Goal: Book appointment/travel/reservation

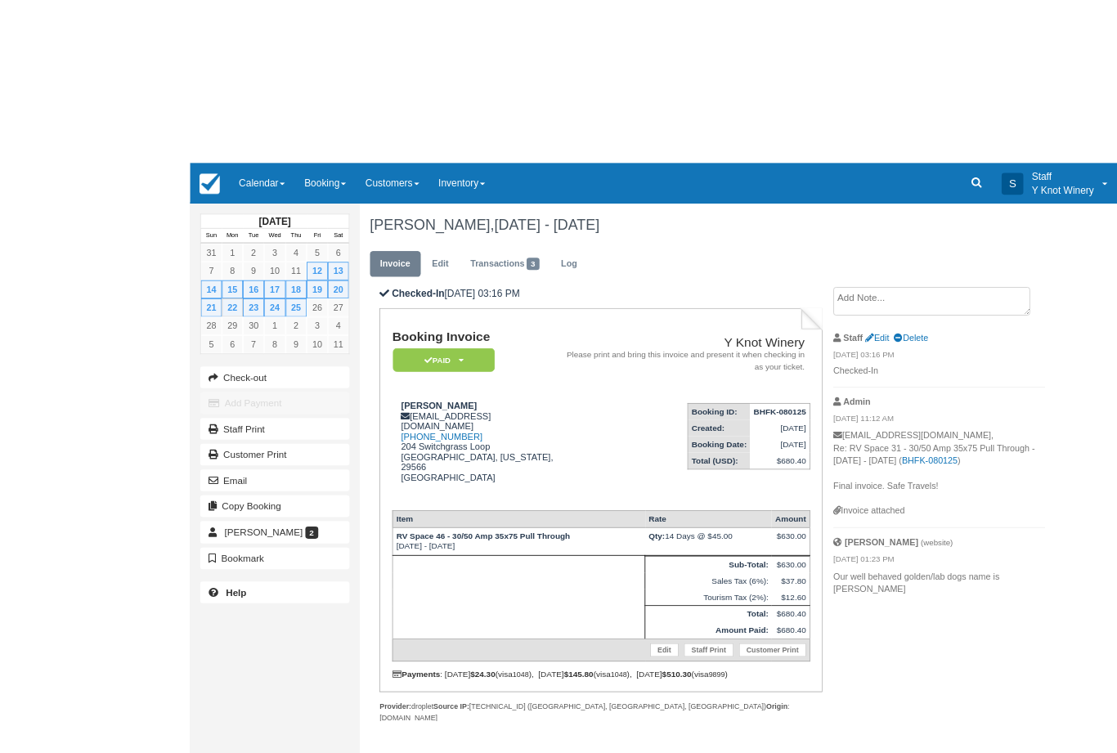
scroll to position [-196, -229]
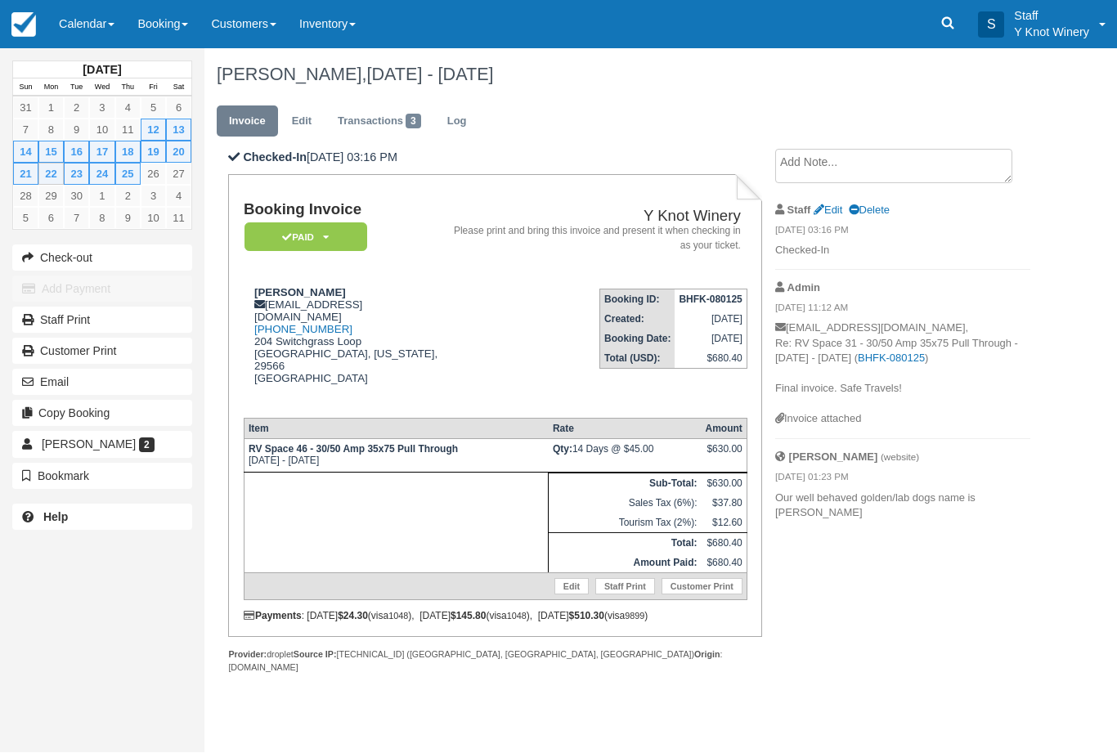
click at [83, 27] on link "Calendar" at bounding box center [86, 24] width 78 height 49
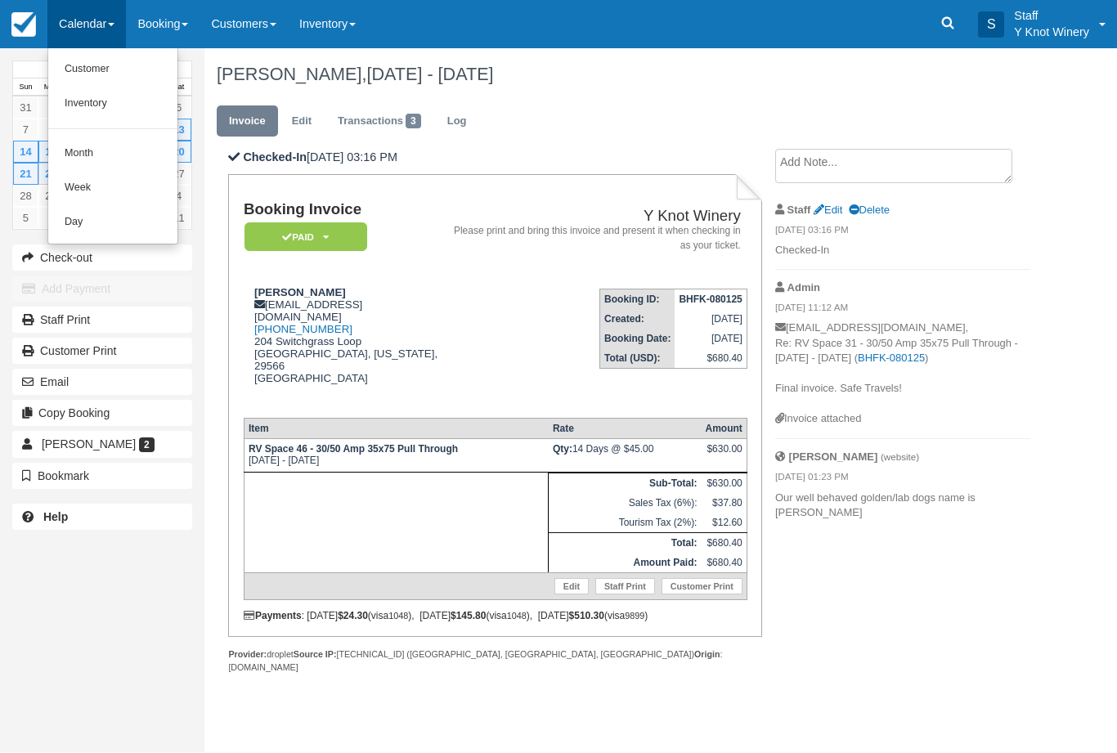
click at [110, 78] on link "Customer" at bounding box center [112, 70] width 129 height 34
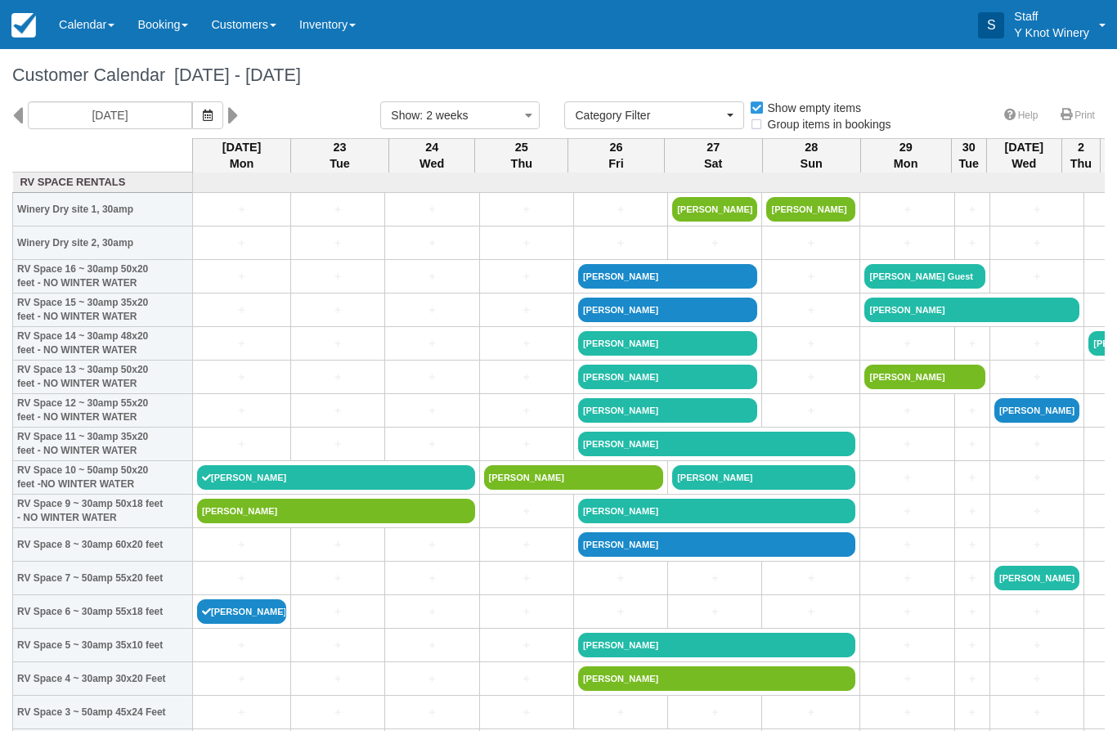
select select
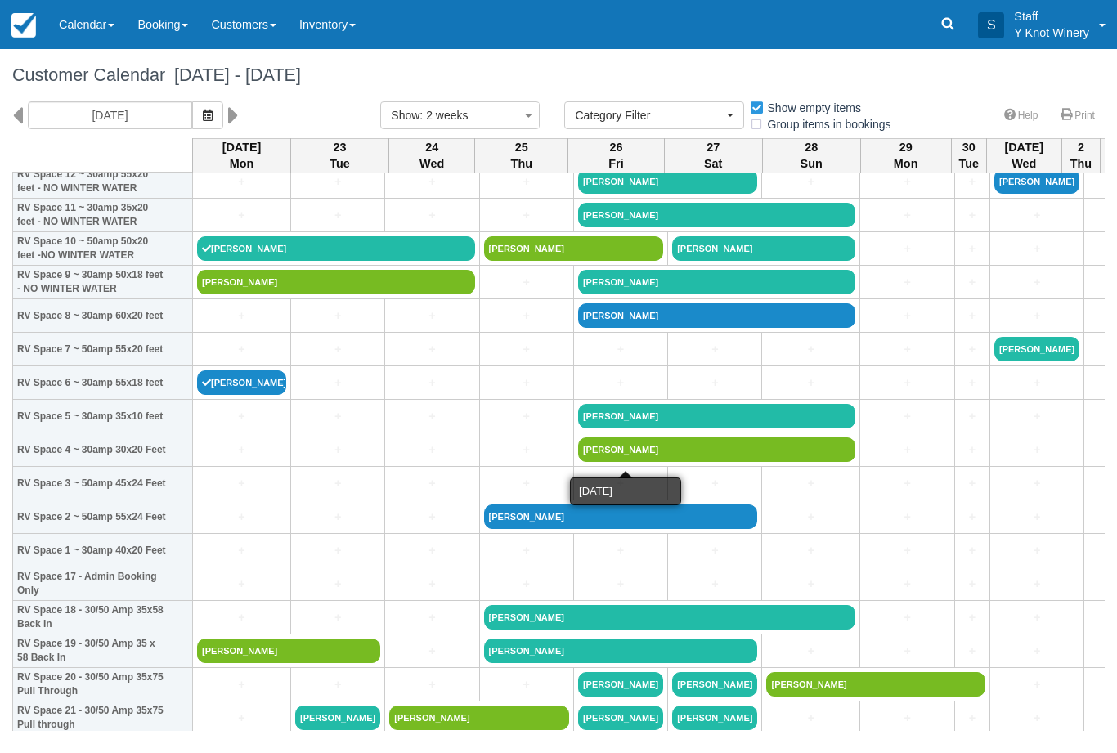
scroll to position [228, 0]
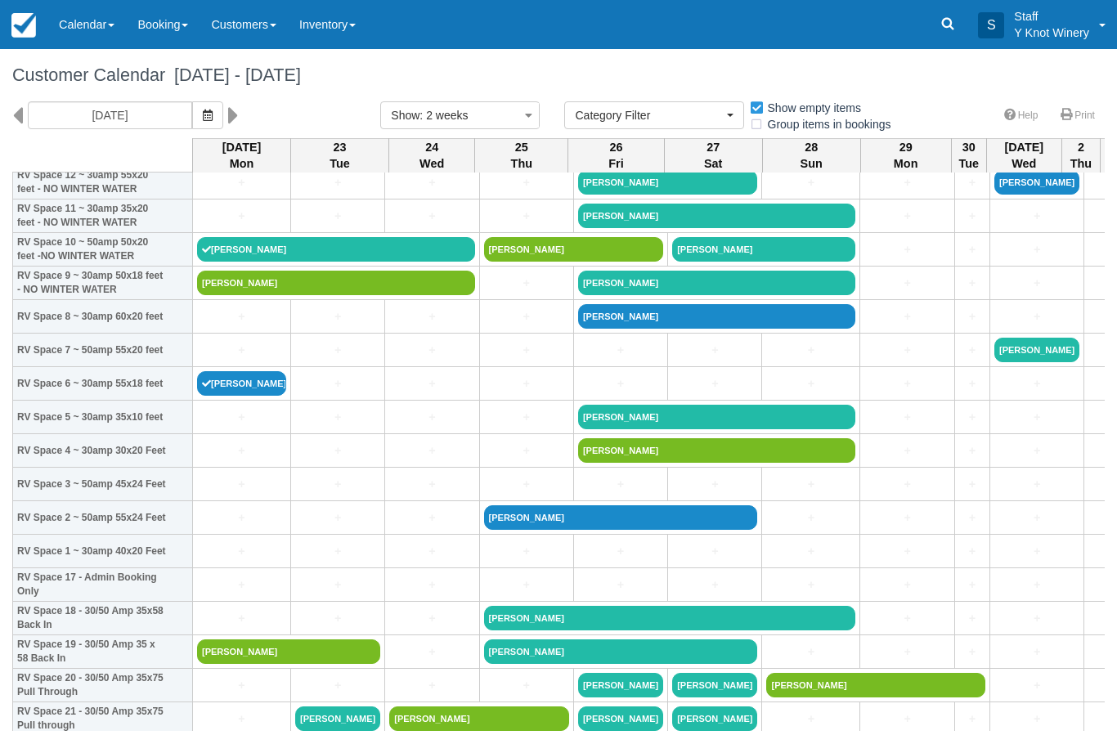
click at [519, 359] on link "+" at bounding box center [526, 350] width 85 height 17
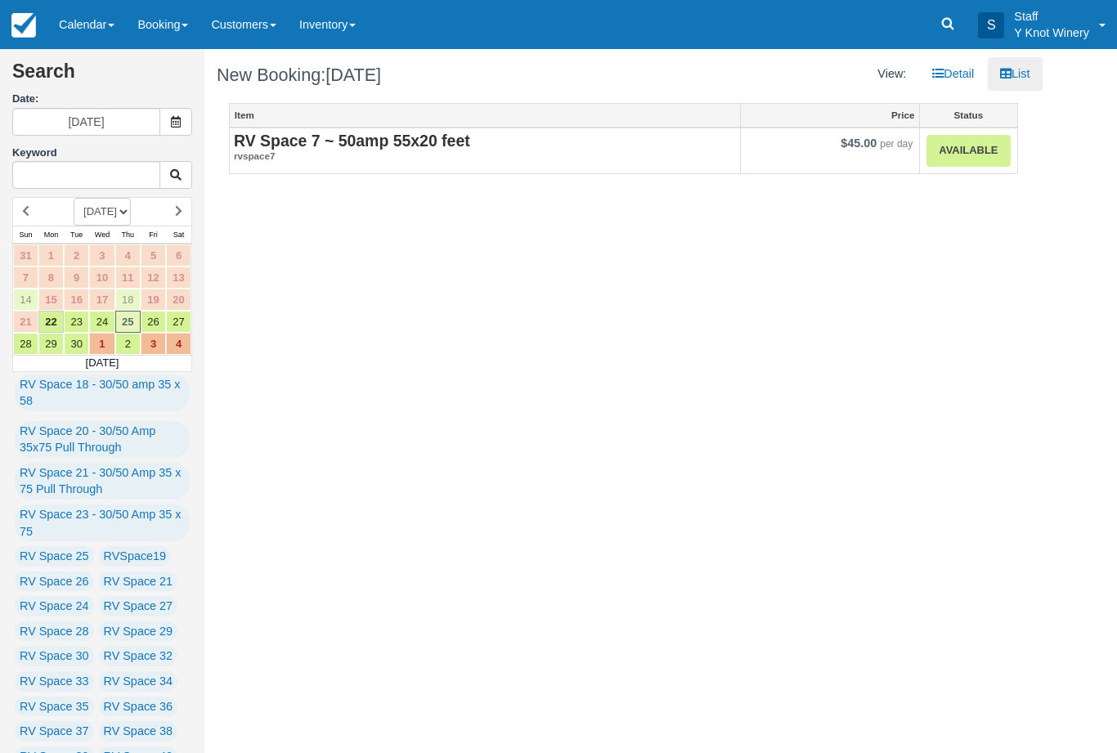
click at [958, 157] on link "Available" at bounding box center [967, 151] width 83 height 32
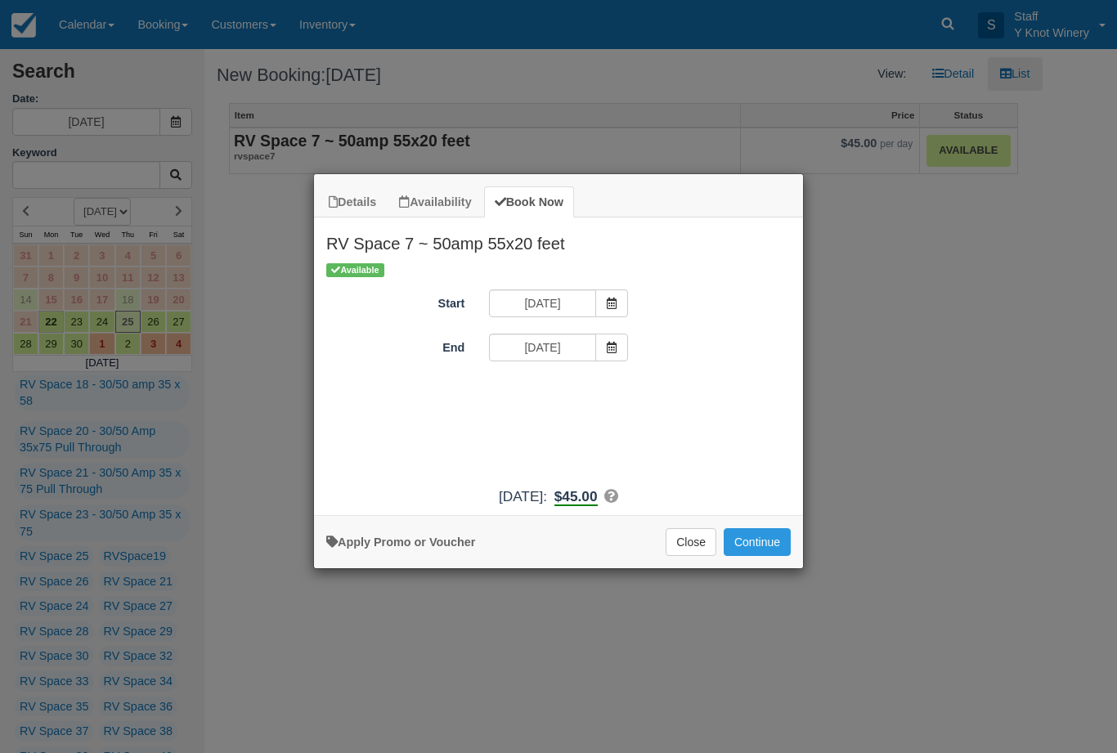
click at [608, 357] on span "Item Modal" at bounding box center [611, 348] width 33 height 28
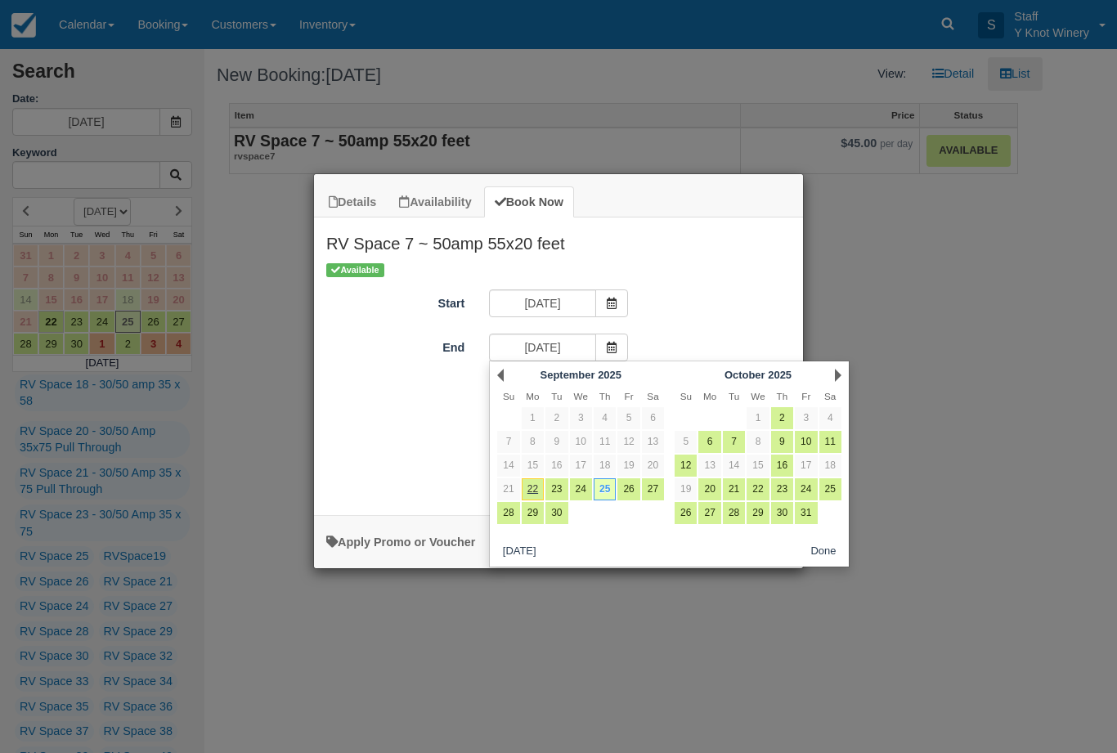
click at [657, 489] on link "27" at bounding box center [653, 489] width 22 height 22
type input "09/27/25"
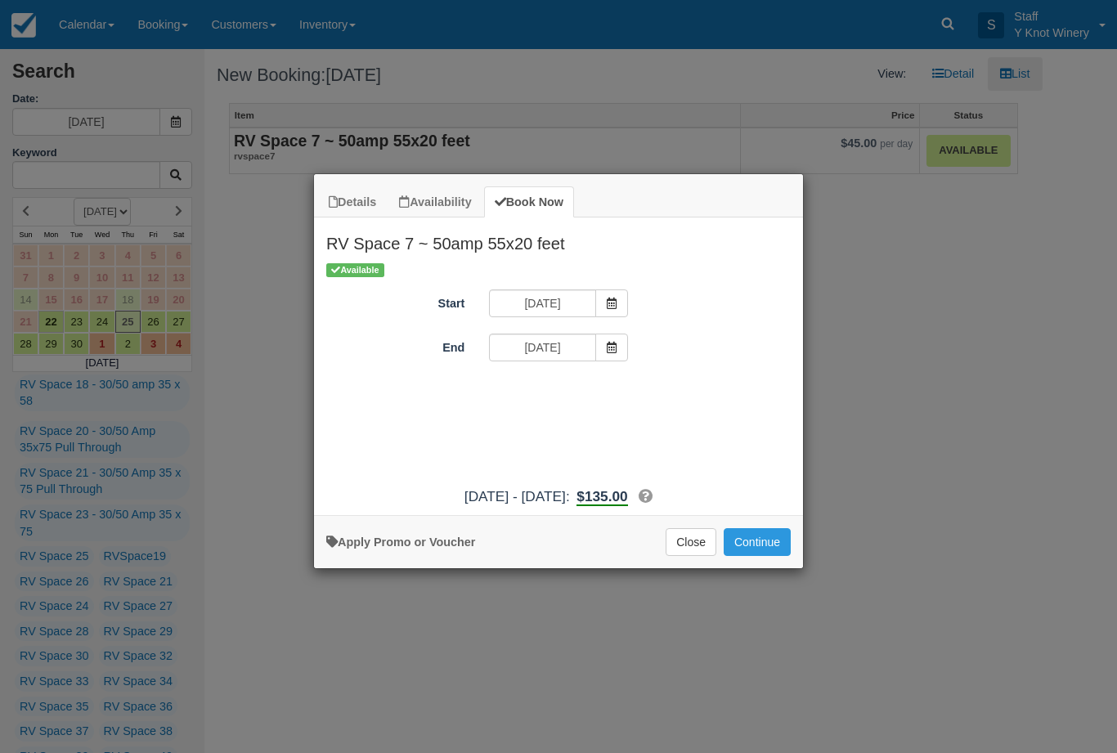
click at [771, 554] on button "Continue" at bounding box center [757, 542] width 67 height 28
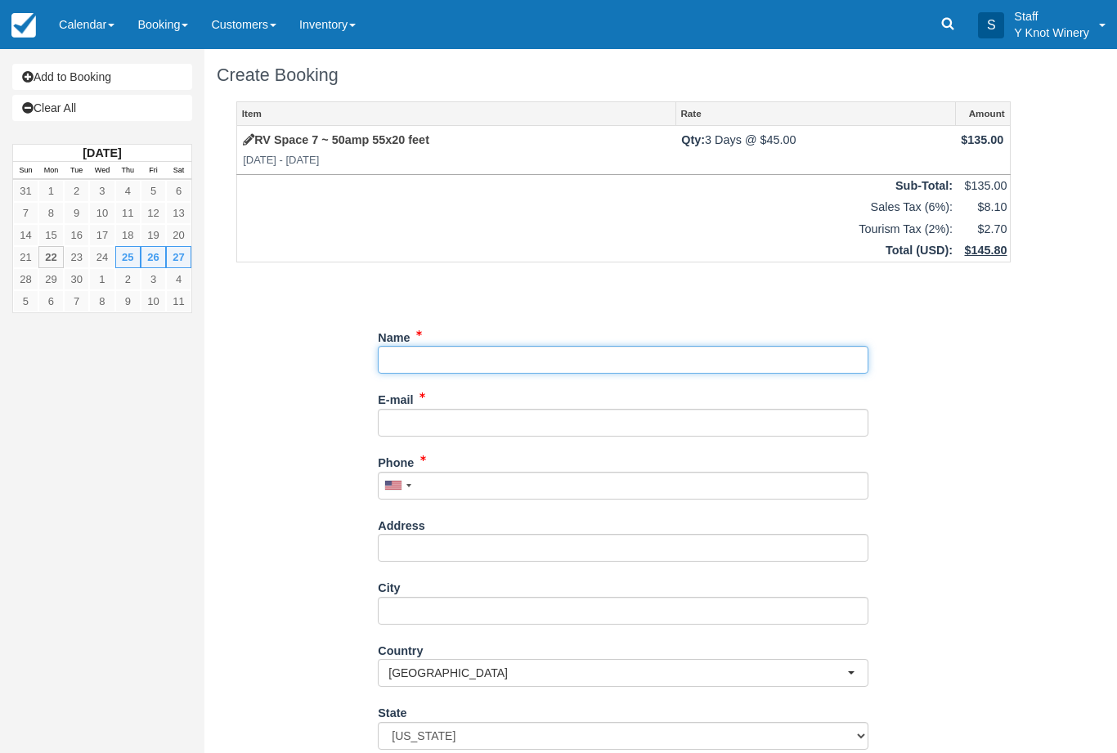
click at [524, 357] on input "Name" at bounding box center [623, 360] width 491 height 28
type input "Ron moschetti"
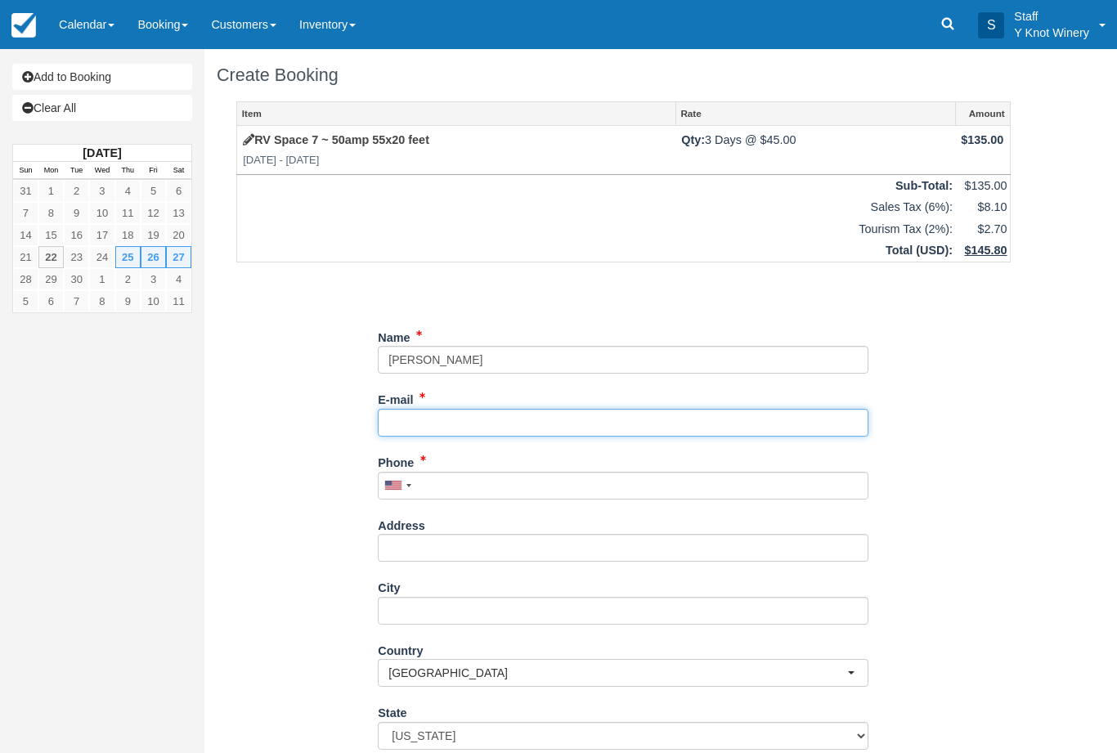
click at [446, 427] on input "E-mail" at bounding box center [623, 423] width 491 height 28
type input "[EMAIL_ADDRESS][DOMAIN_NAME]"
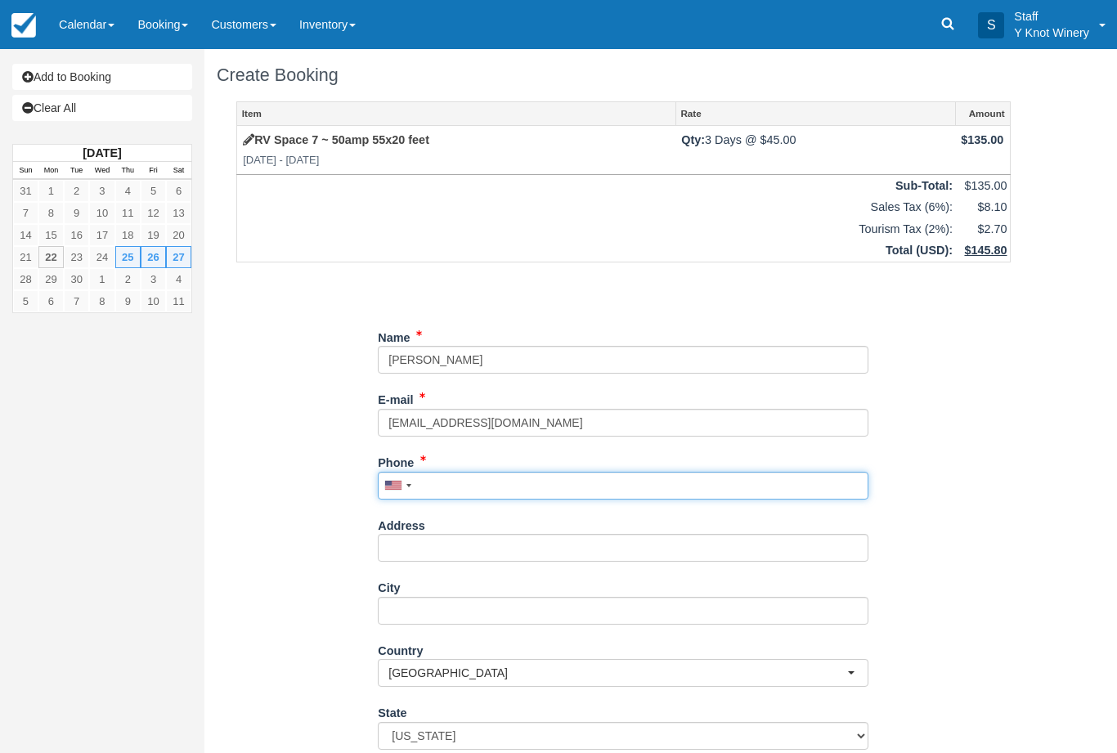
click at [457, 479] on input "Phone" at bounding box center [623, 486] width 491 height 28
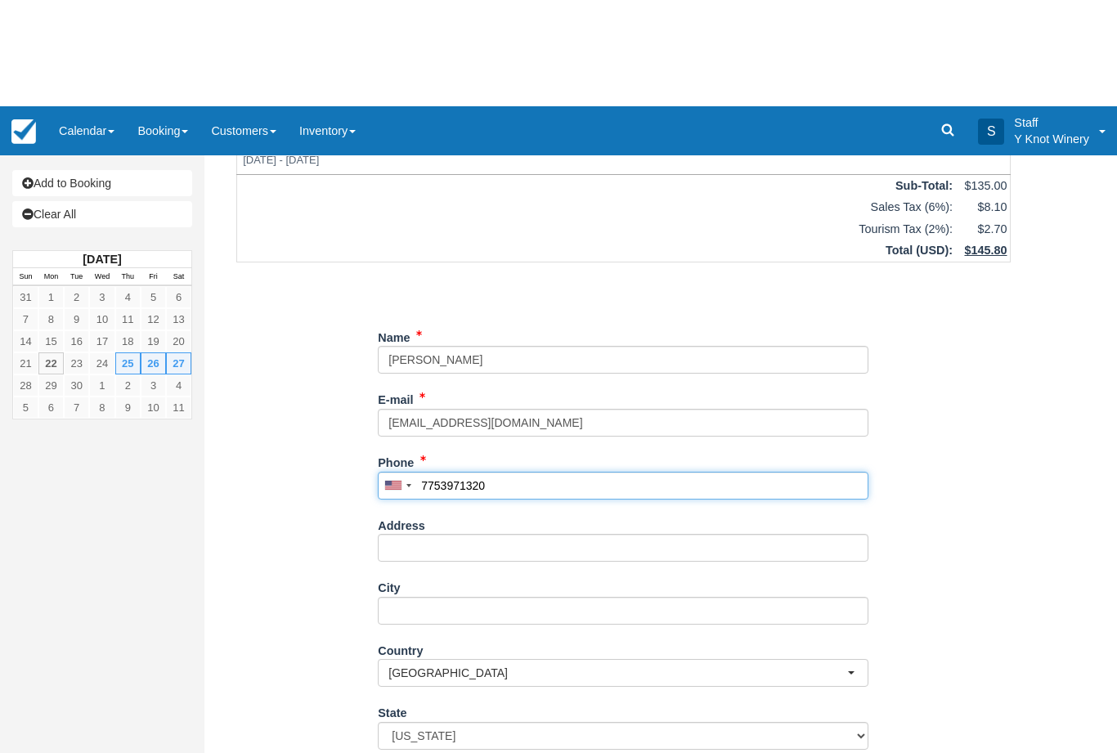
scroll to position [115, 0]
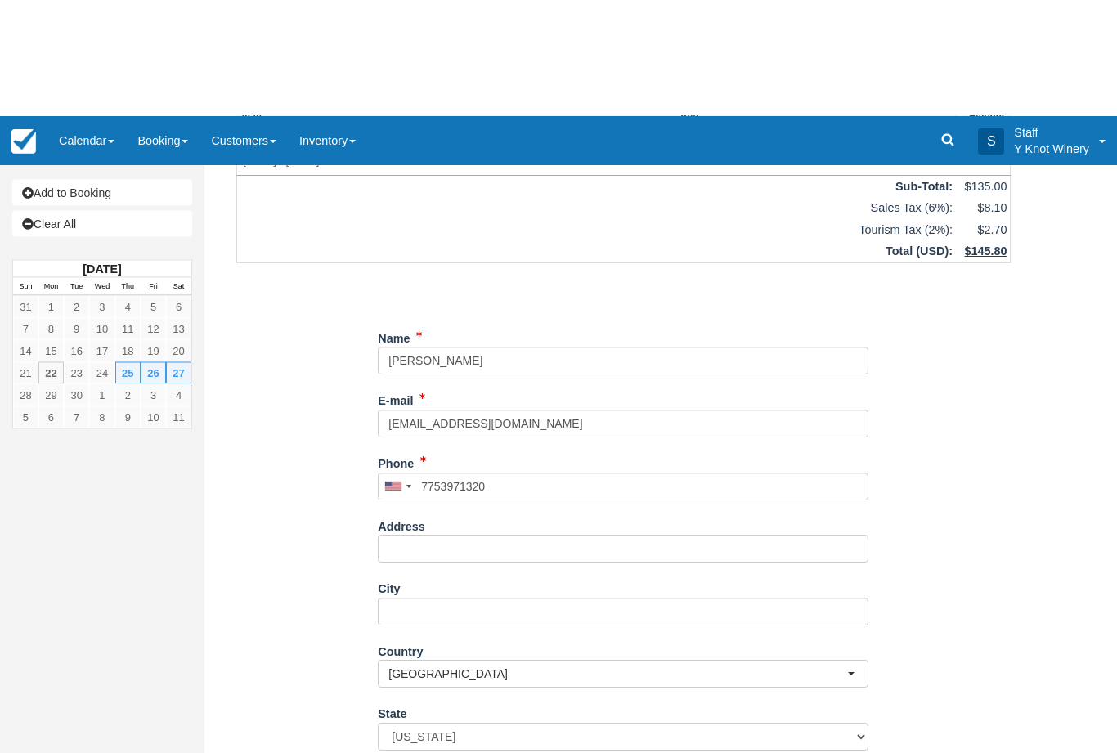
type input "+17753971320"
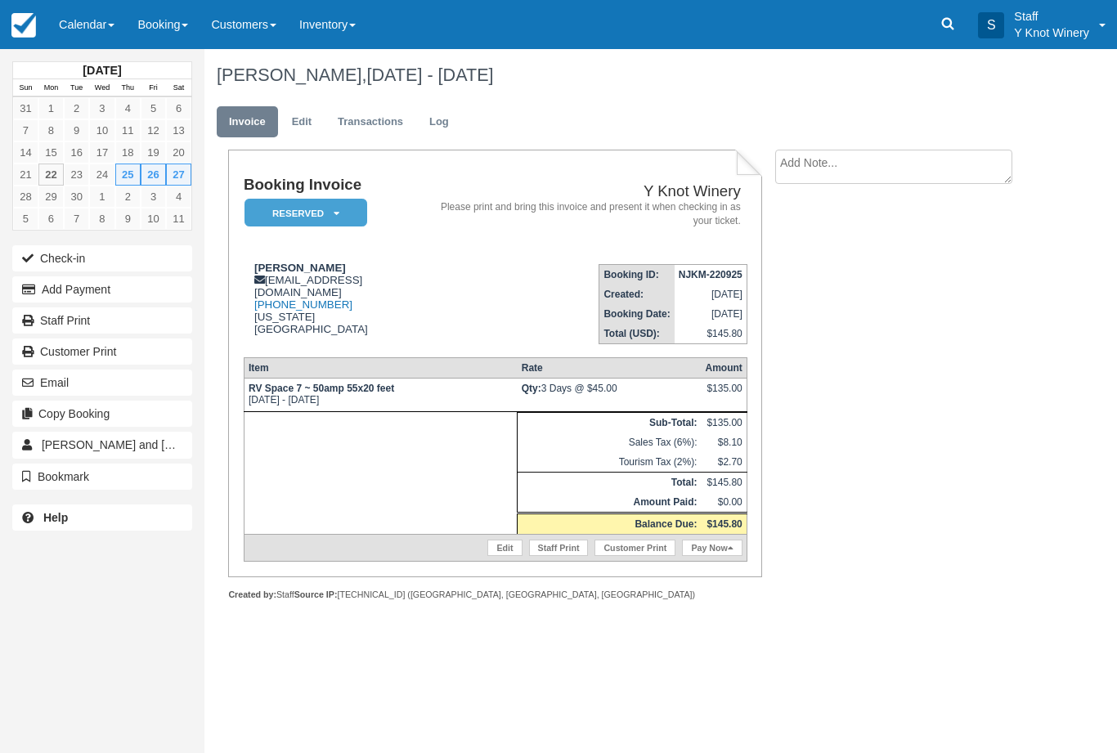
click at [89, 19] on link "Calendar" at bounding box center [86, 24] width 78 height 49
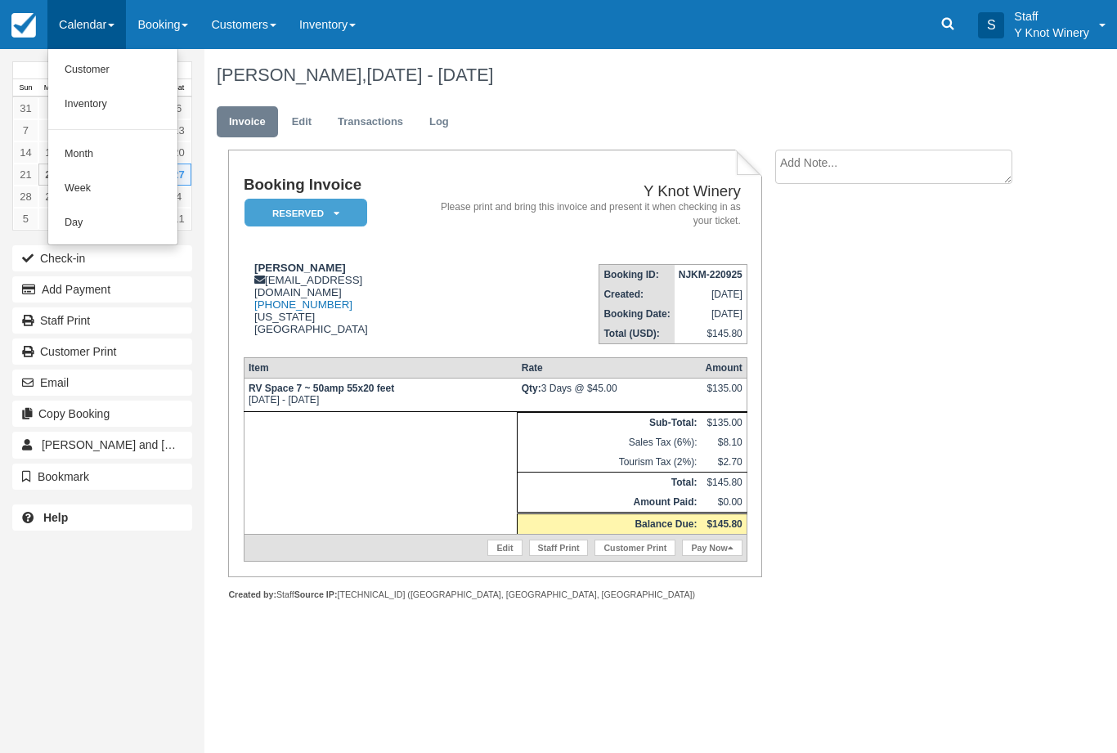
click at [123, 70] on link "Customer" at bounding box center [112, 70] width 129 height 34
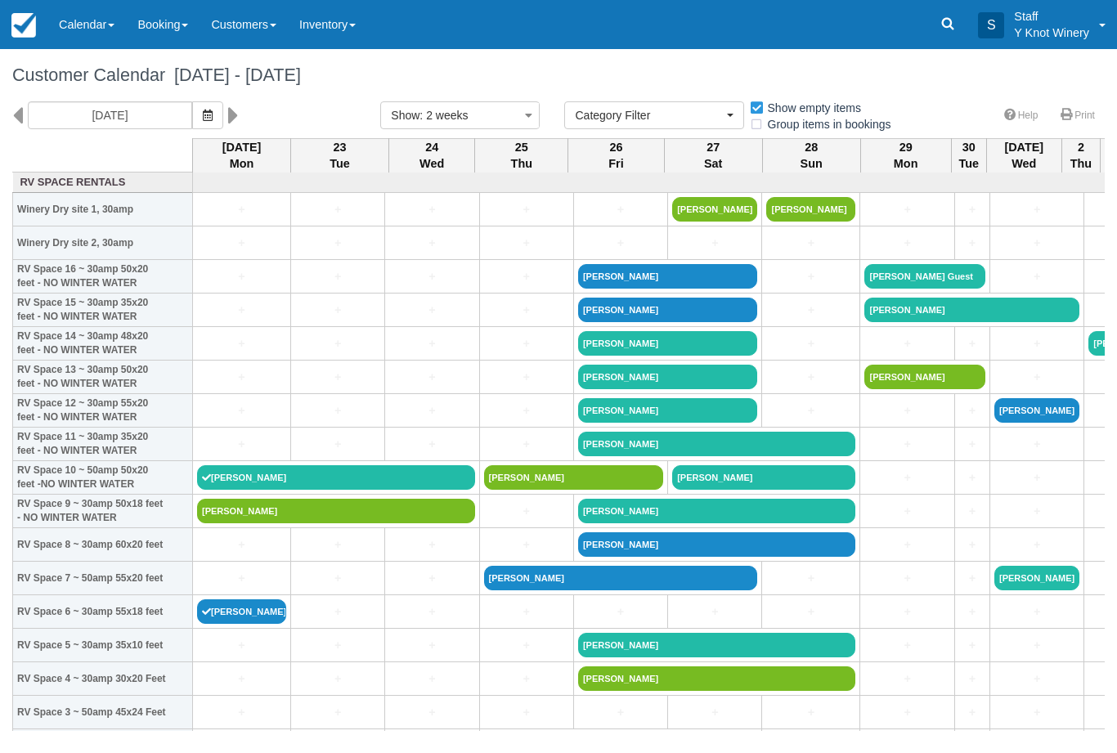
select select
click at [87, 15] on link "Calendar" at bounding box center [86, 24] width 78 height 49
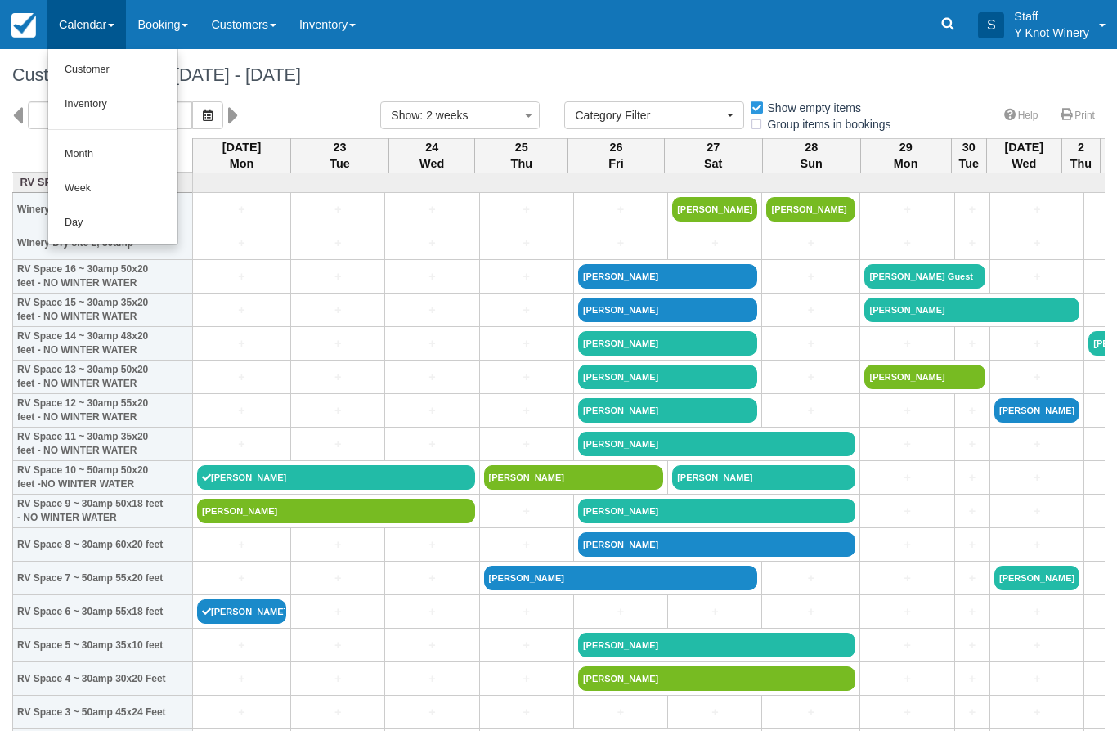
click at [92, 61] on link "Customer" at bounding box center [112, 70] width 129 height 34
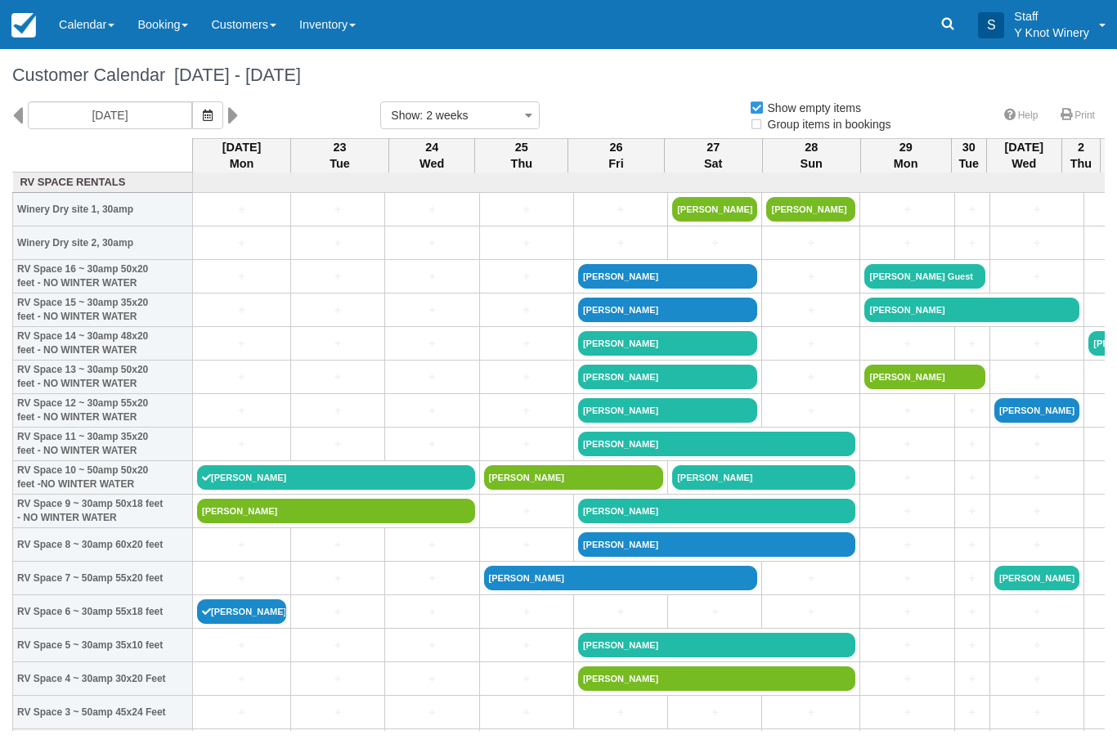
select select
click at [345, 587] on link "+" at bounding box center [337, 578] width 85 height 17
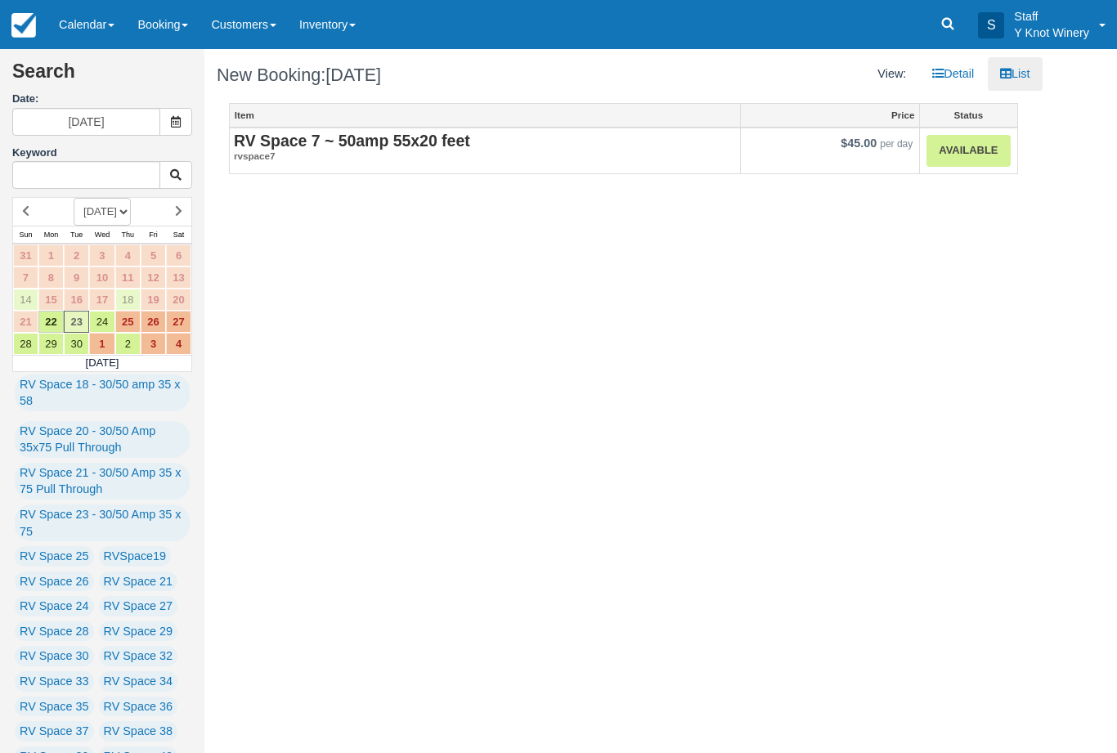
click at [979, 147] on link "Available" at bounding box center [967, 151] width 83 height 32
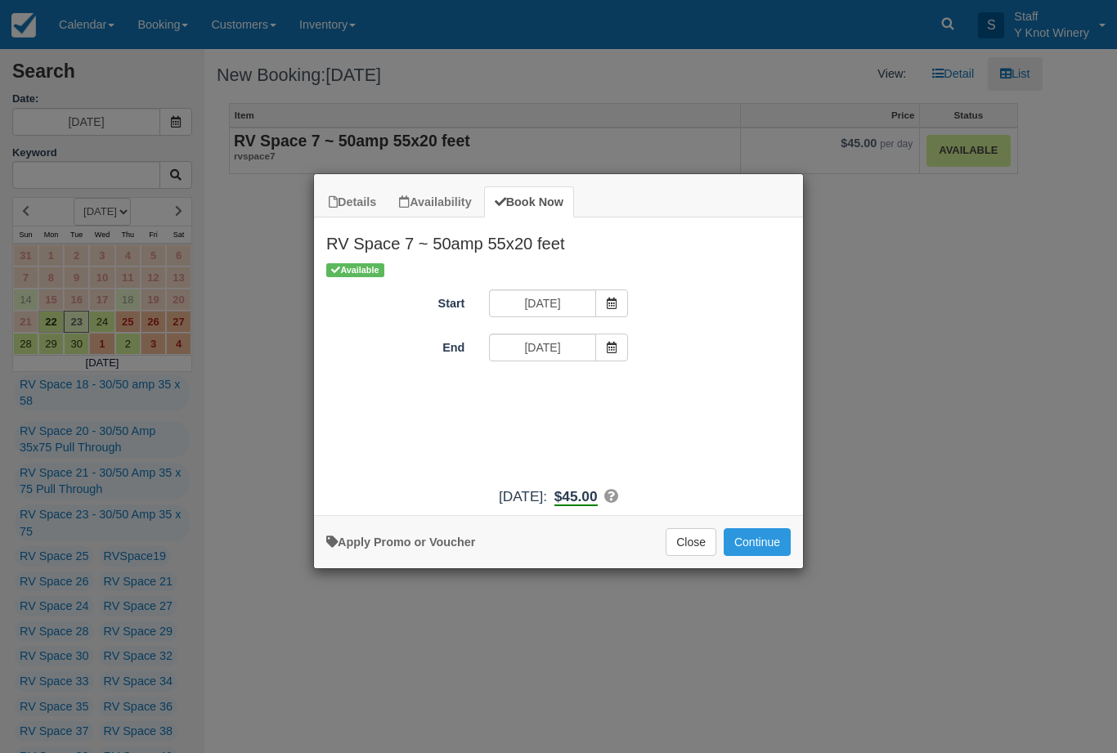
click at [624, 348] on span "Item Modal" at bounding box center [611, 348] width 33 height 28
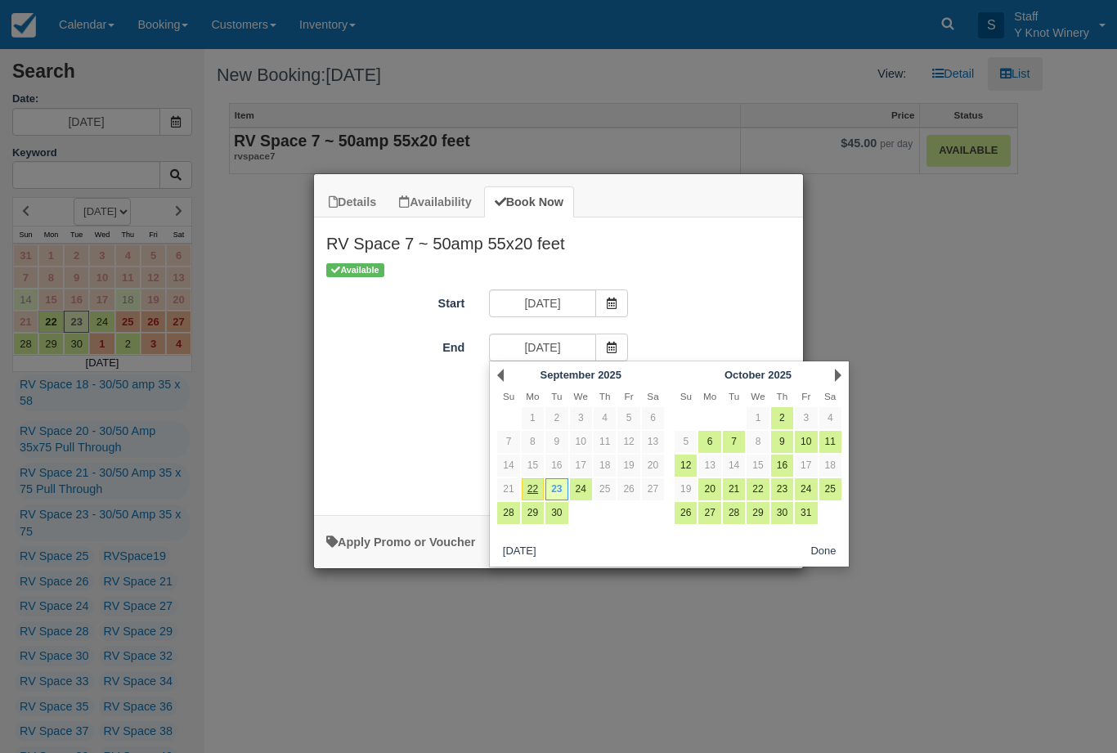
click at [557, 485] on link "23" at bounding box center [556, 489] width 22 height 22
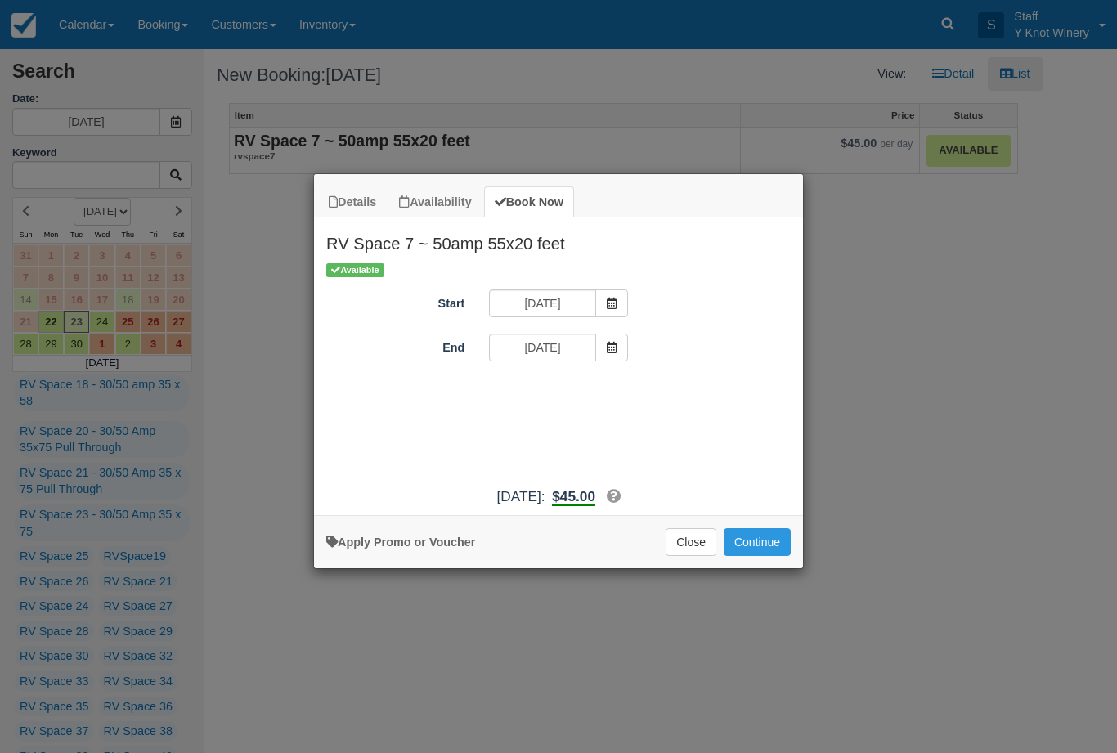
click at [765, 550] on button "Continue" at bounding box center [757, 542] width 67 height 28
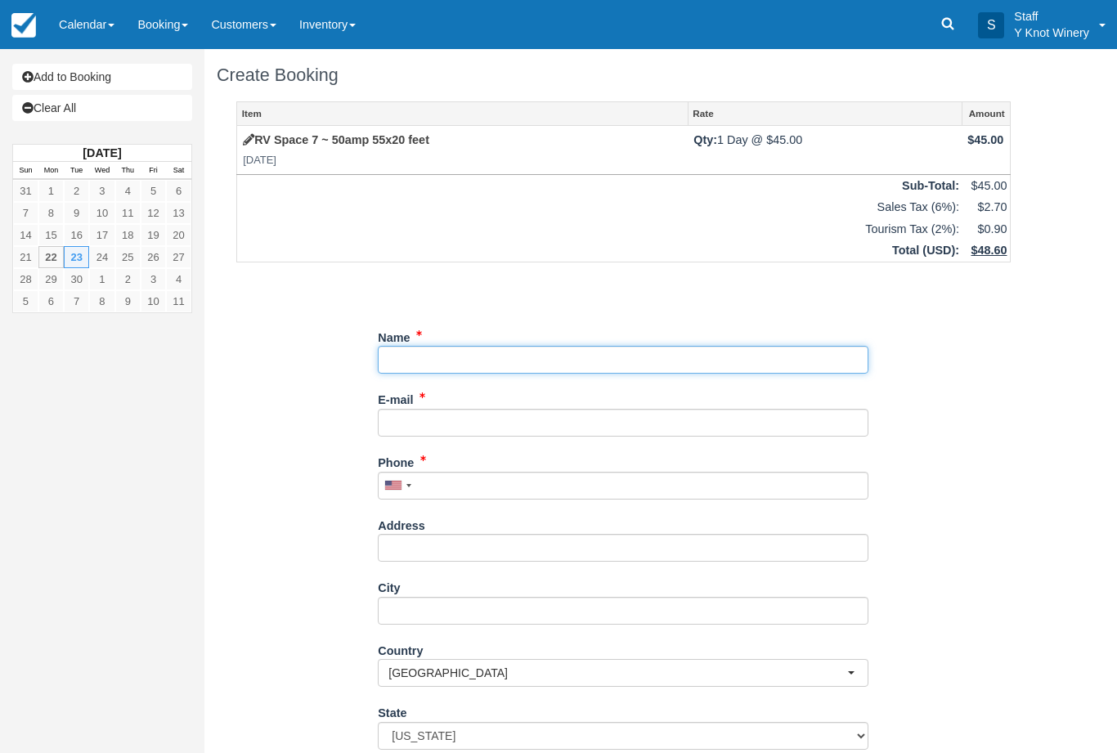
click at [439, 359] on input "Name" at bounding box center [623, 360] width 491 height 28
type input "Teresa Bittler"
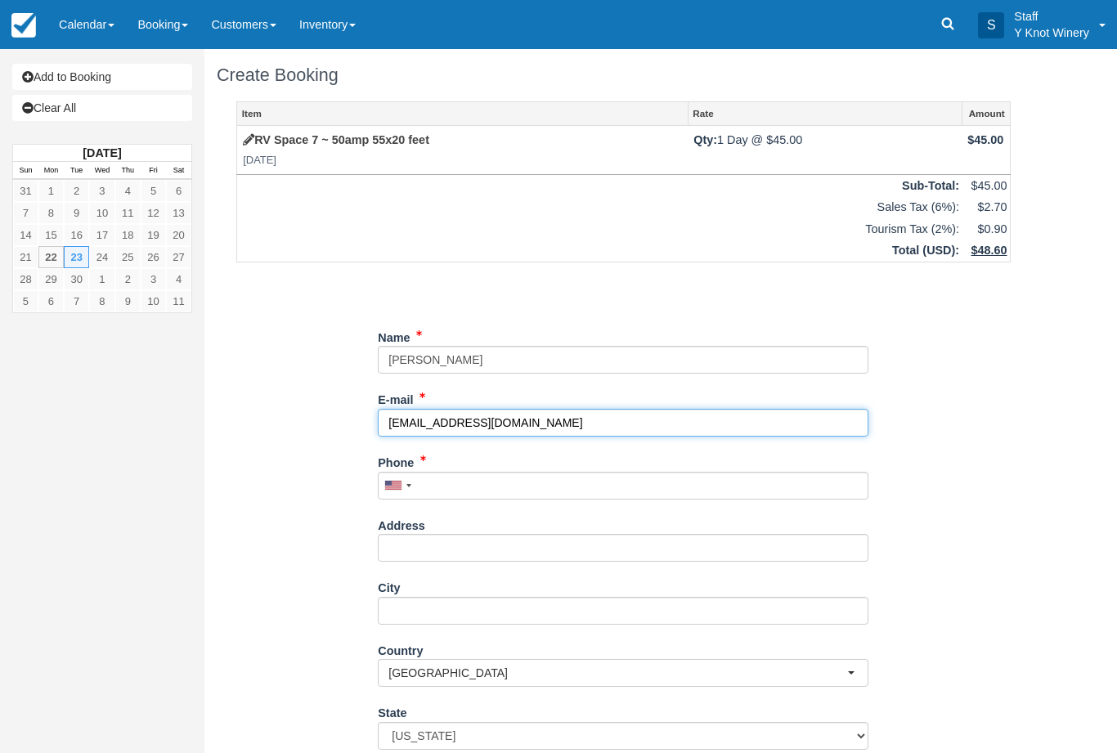
type input "tbittler@gmail.com"
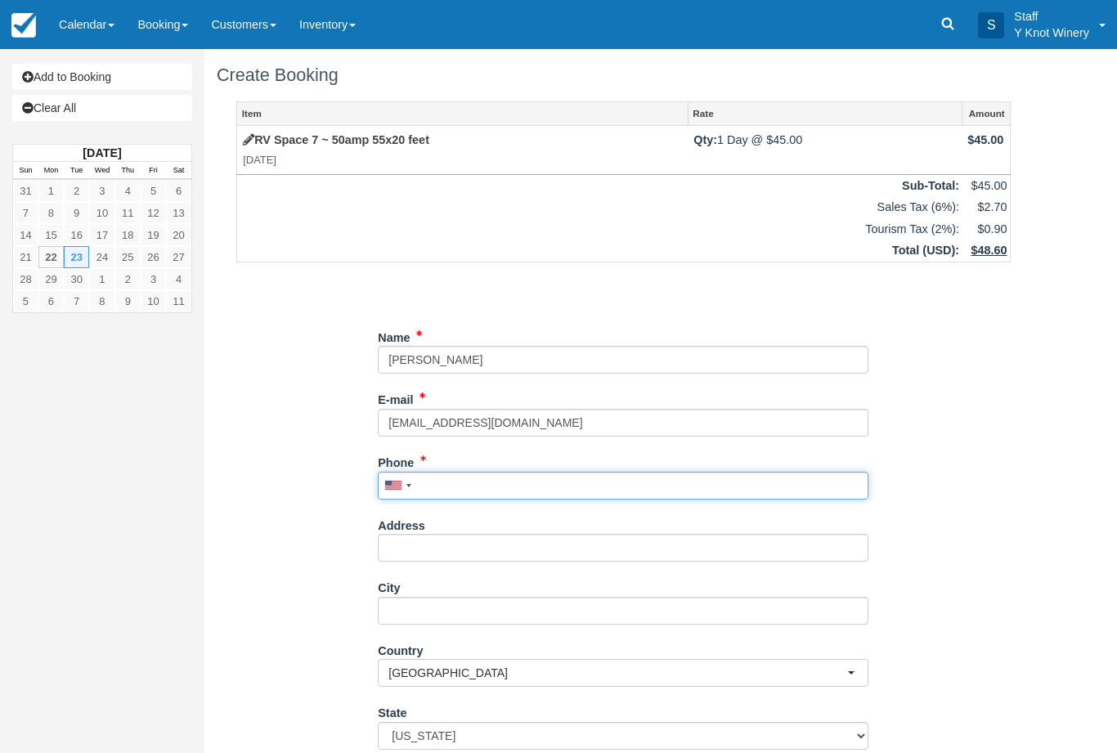
click at [463, 478] on input "Phone" at bounding box center [623, 486] width 491 height 28
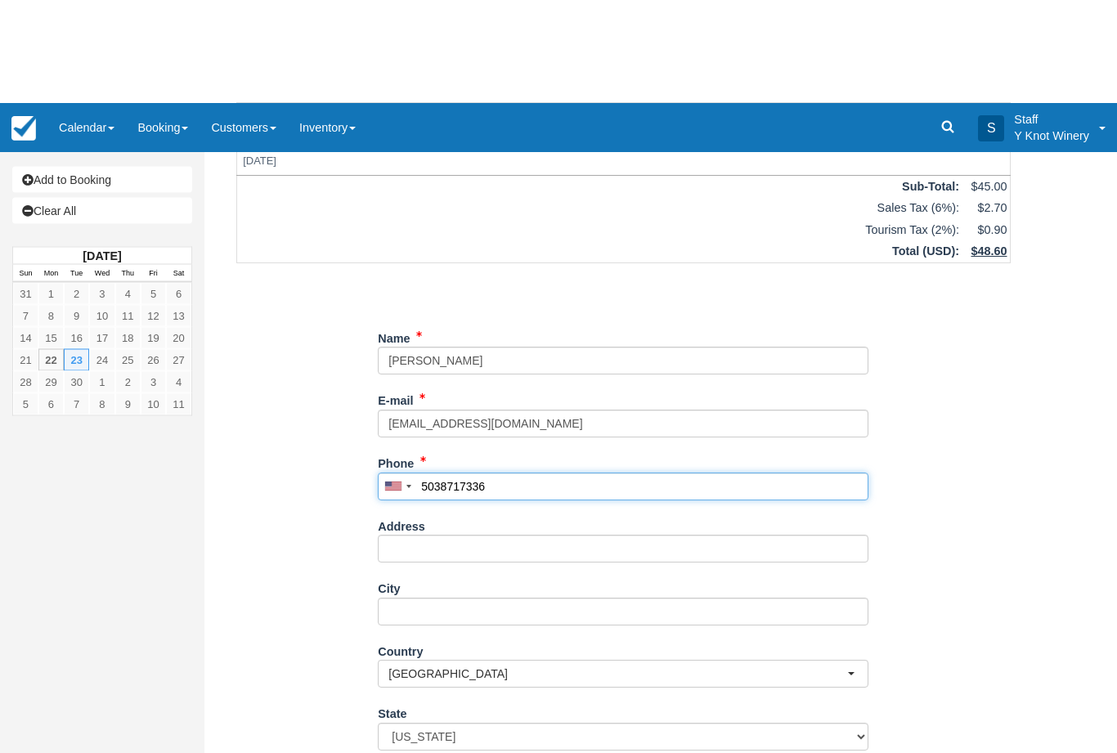
scroll to position [103, 0]
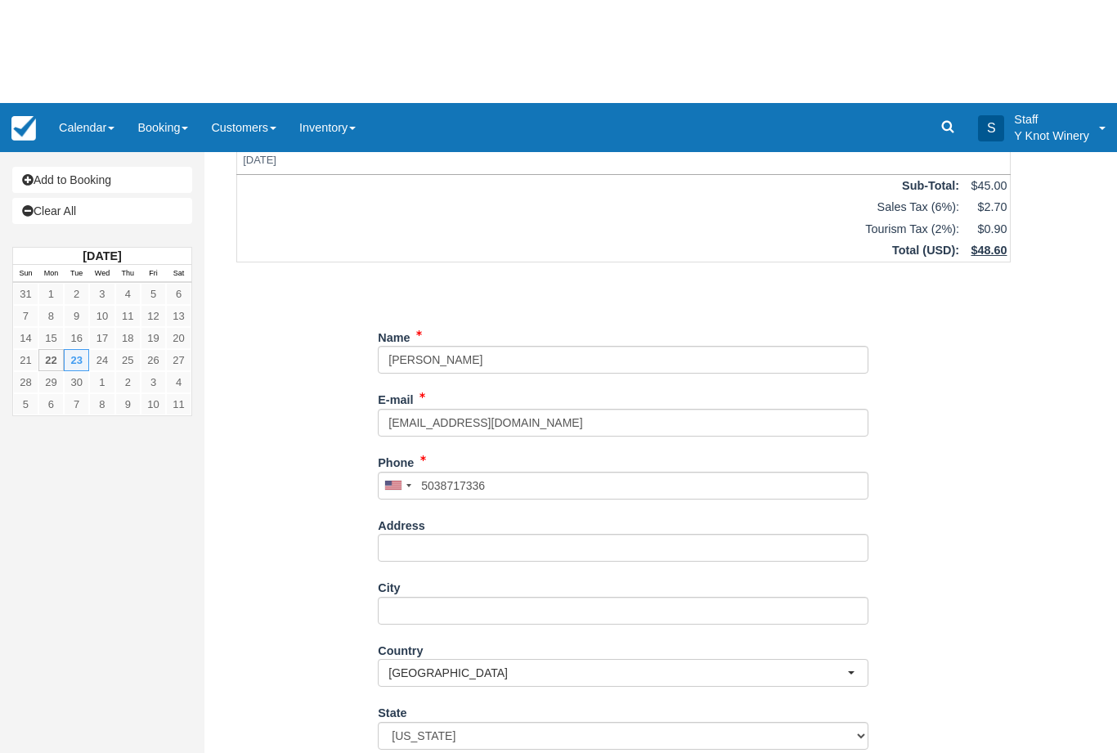
type input "+15038717336"
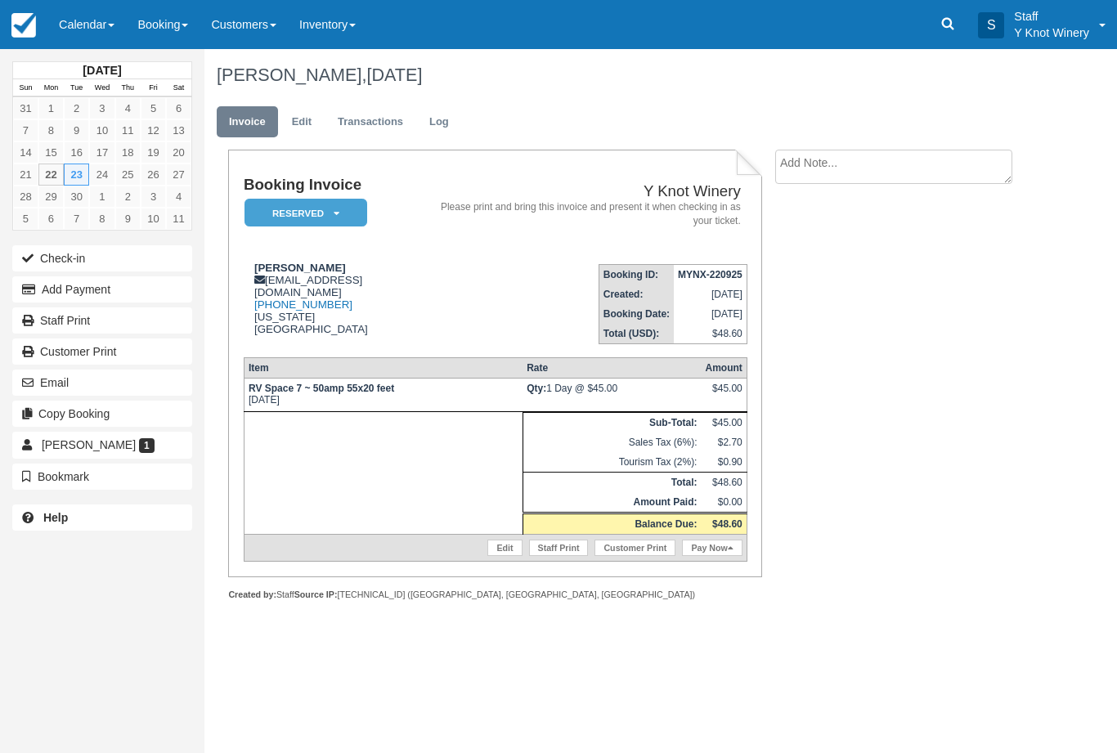
click at [95, 38] on link "Calendar" at bounding box center [86, 24] width 78 height 49
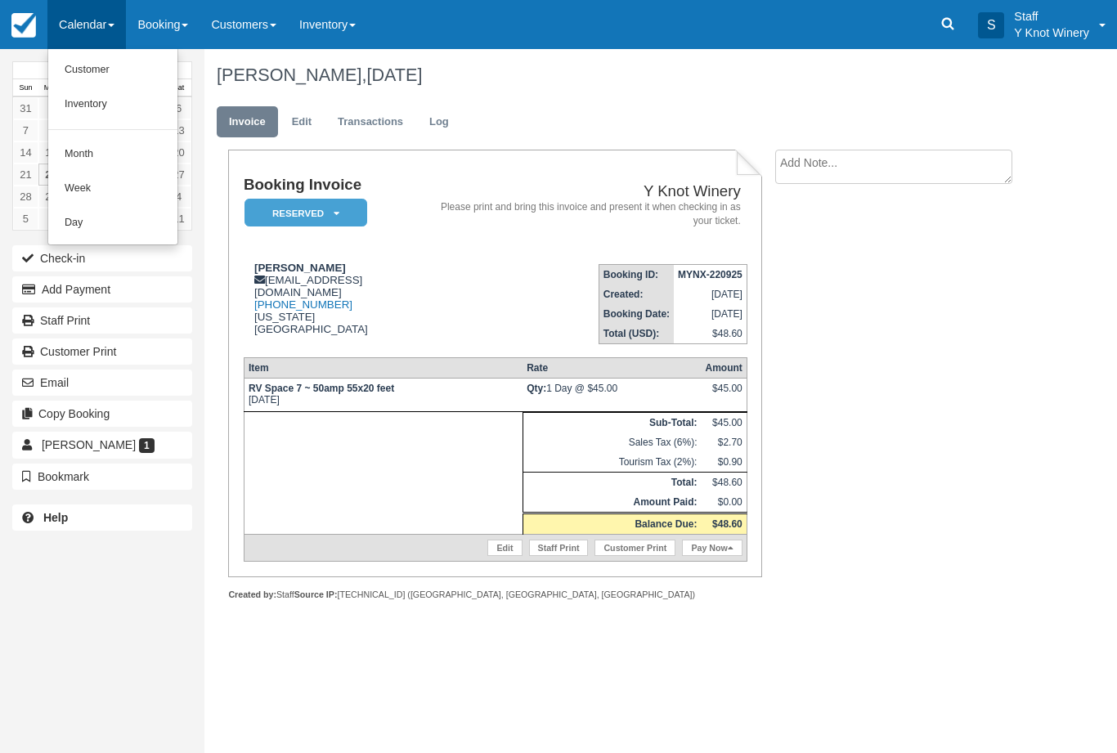
click at [117, 69] on link "Customer" at bounding box center [112, 70] width 129 height 34
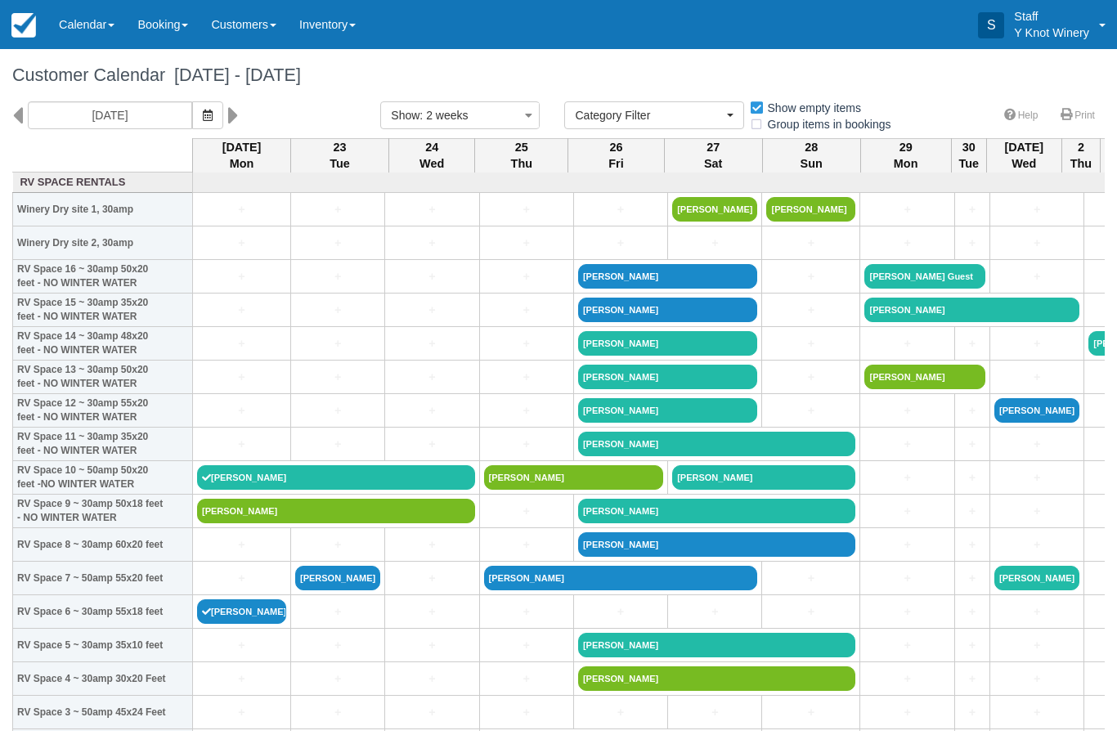
select select
click at [97, 24] on link "Calendar" at bounding box center [86, 24] width 78 height 49
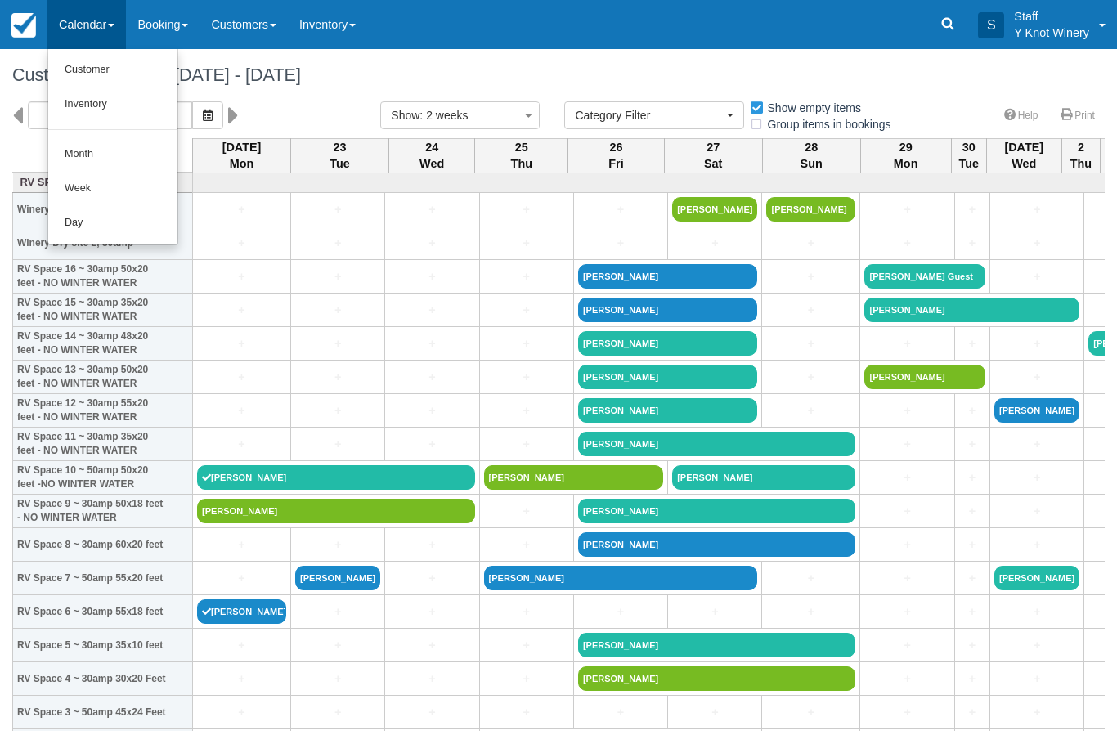
click at [112, 65] on link "Customer" at bounding box center [112, 70] width 129 height 34
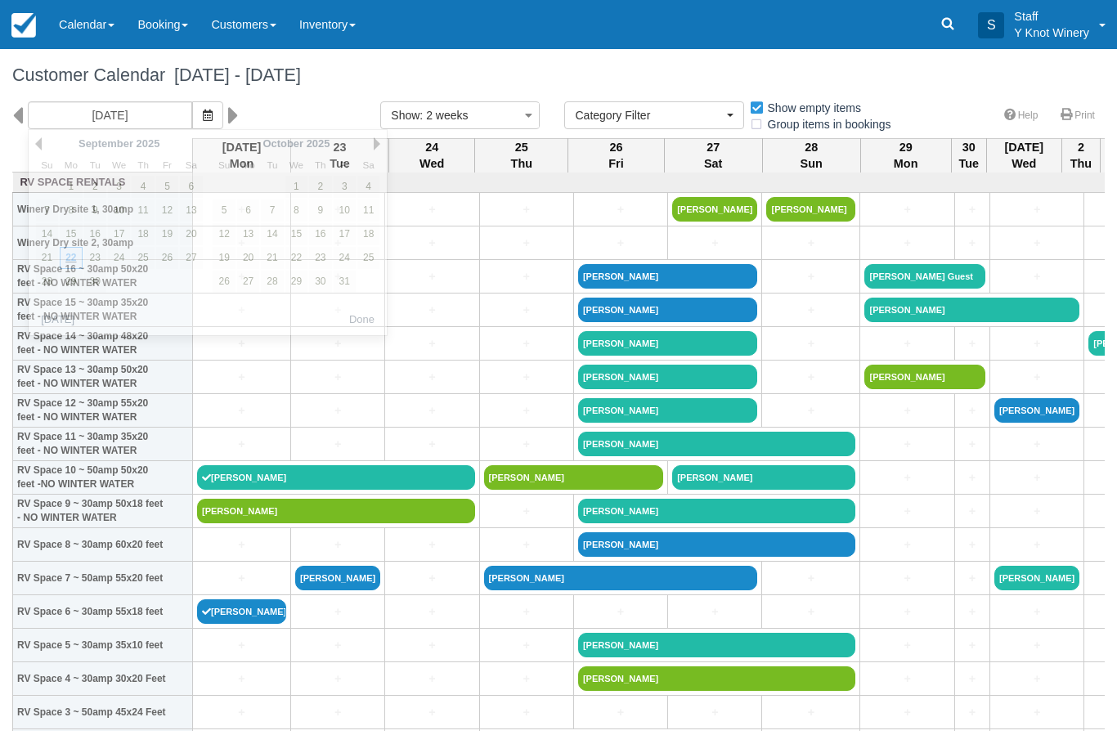
select select
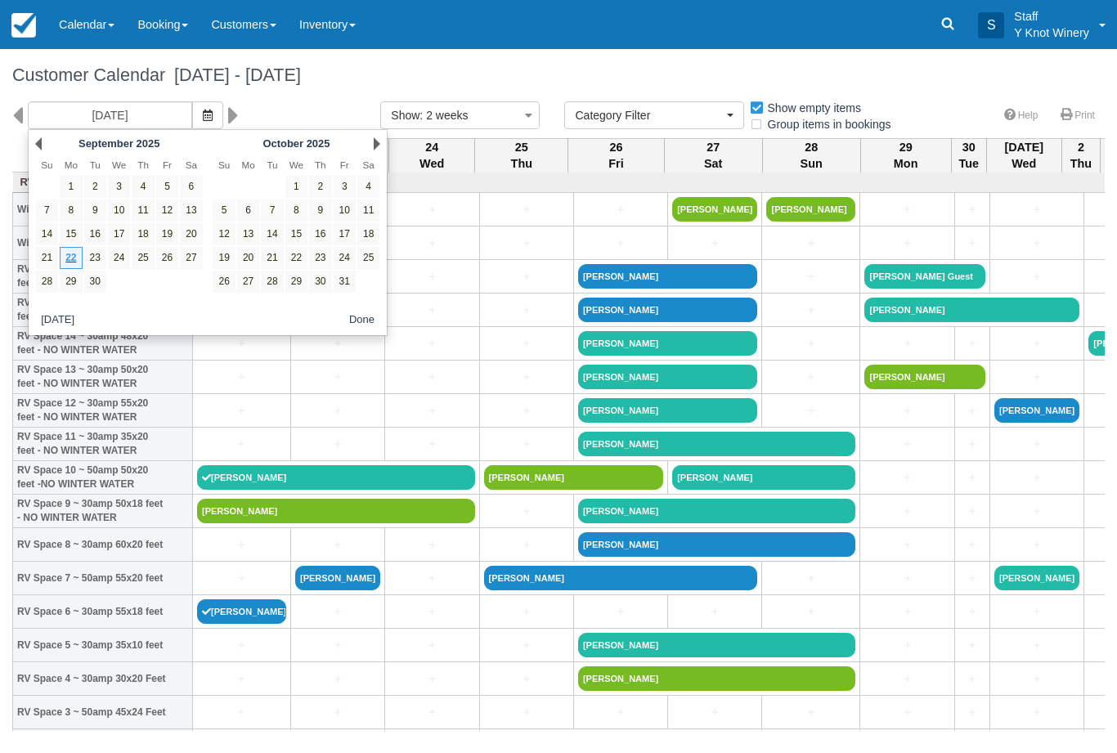
click at [296, 178] on link "1" at bounding box center [296, 187] width 22 height 22
type input "10/01/25"
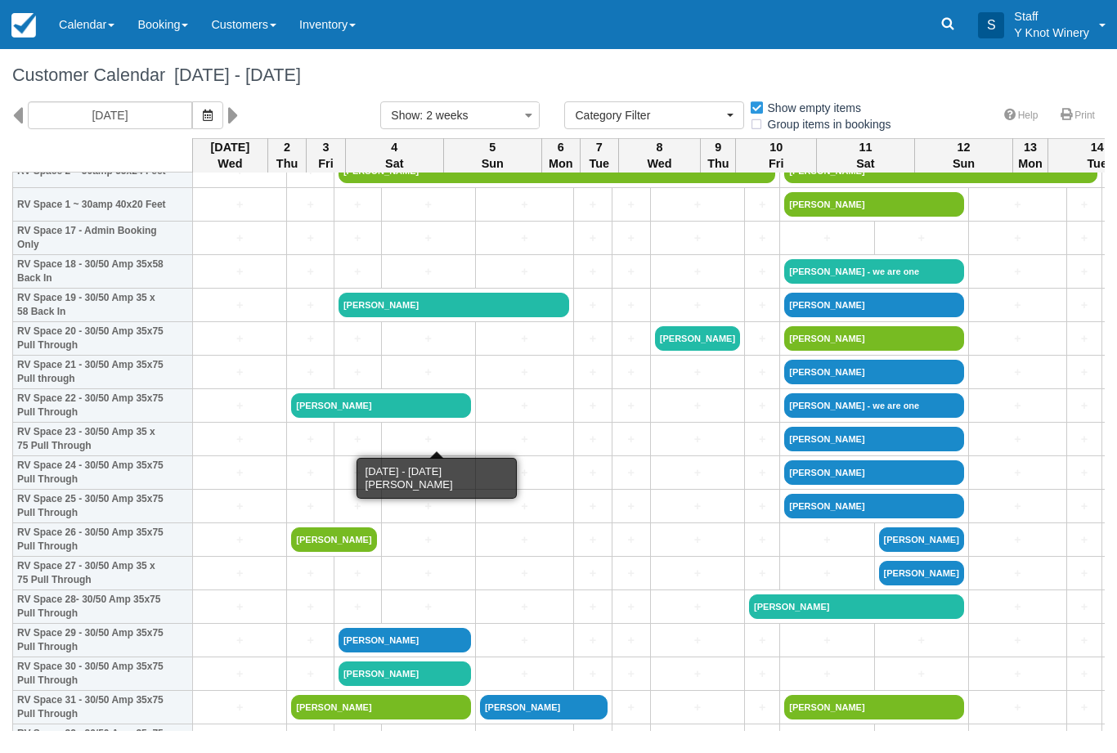
scroll to position [576, 0]
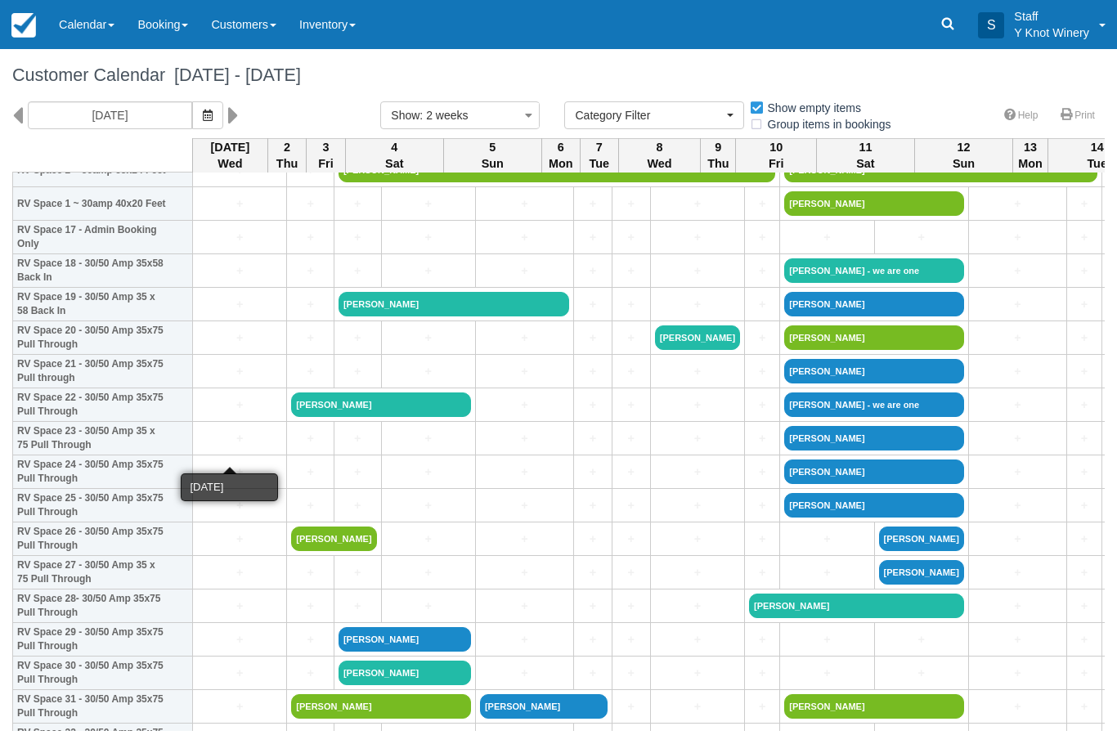
click at [240, 447] on link "+" at bounding box center [239, 438] width 85 height 17
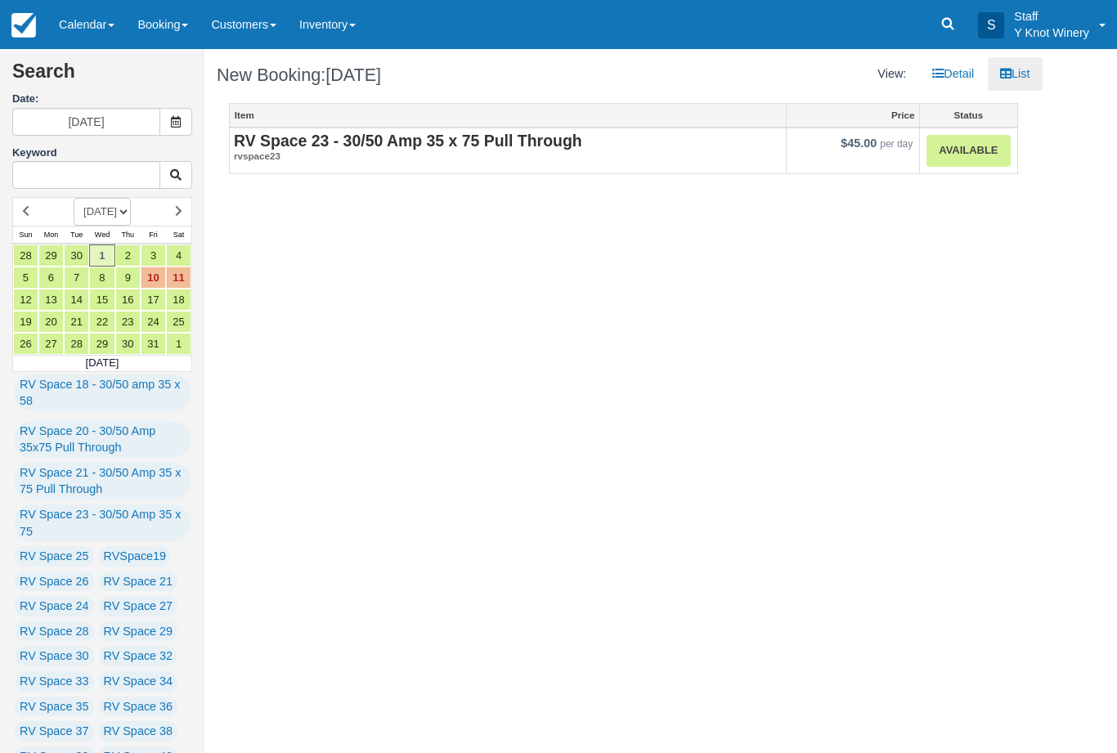
click at [980, 143] on link "Available" at bounding box center [967, 151] width 83 height 32
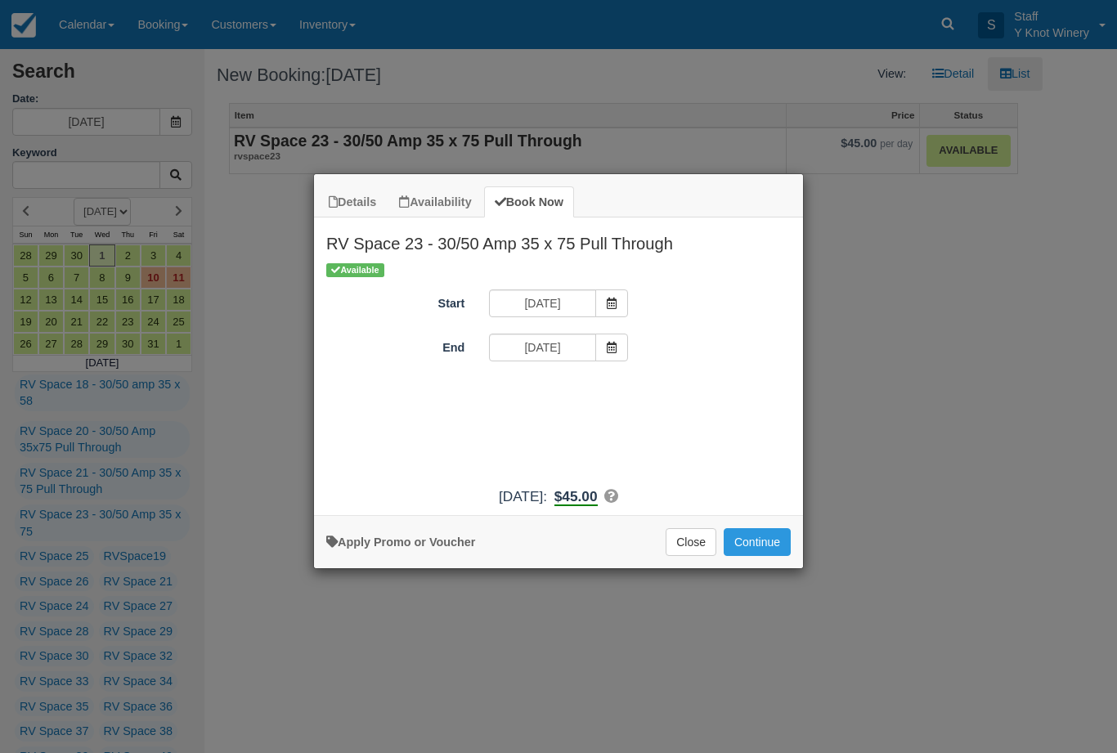
click at [614, 356] on span "Item Modal" at bounding box center [611, 348] width 33 height 28
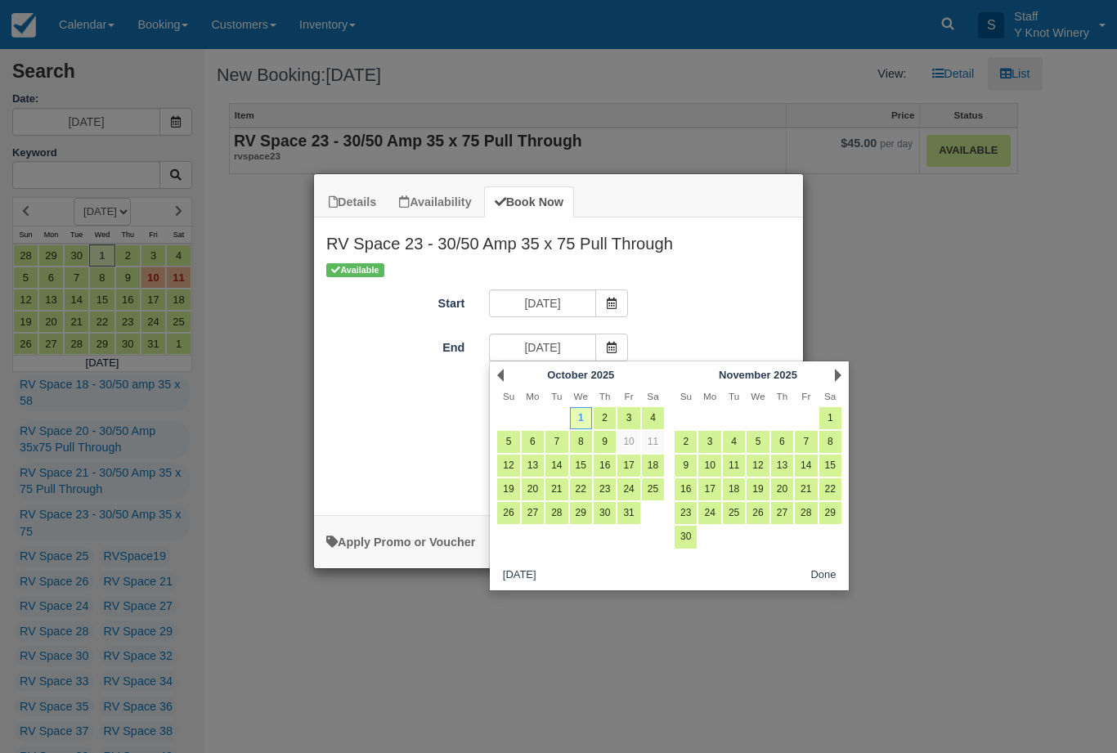
click at [610, 415] on link "2" at bounding box center [605, 418] width 22 height 22
type input "[DATE]"
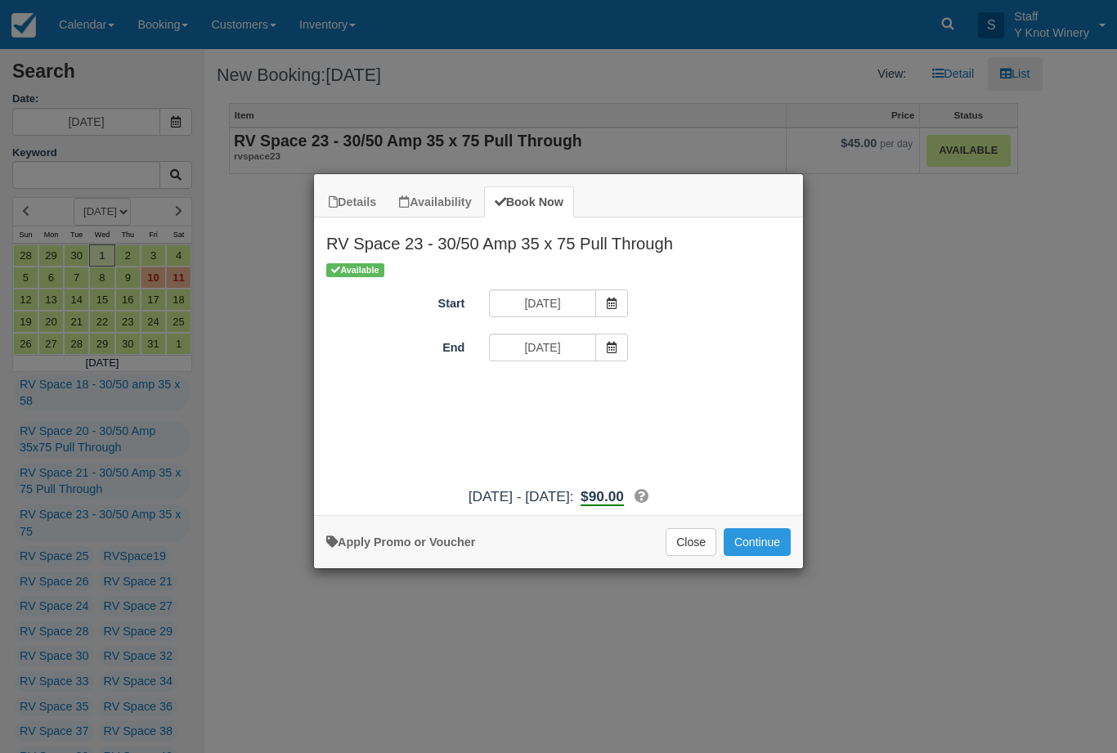
click at [761, 545] on button "Continue" at bounding box center [757, 542] width 67 height 28
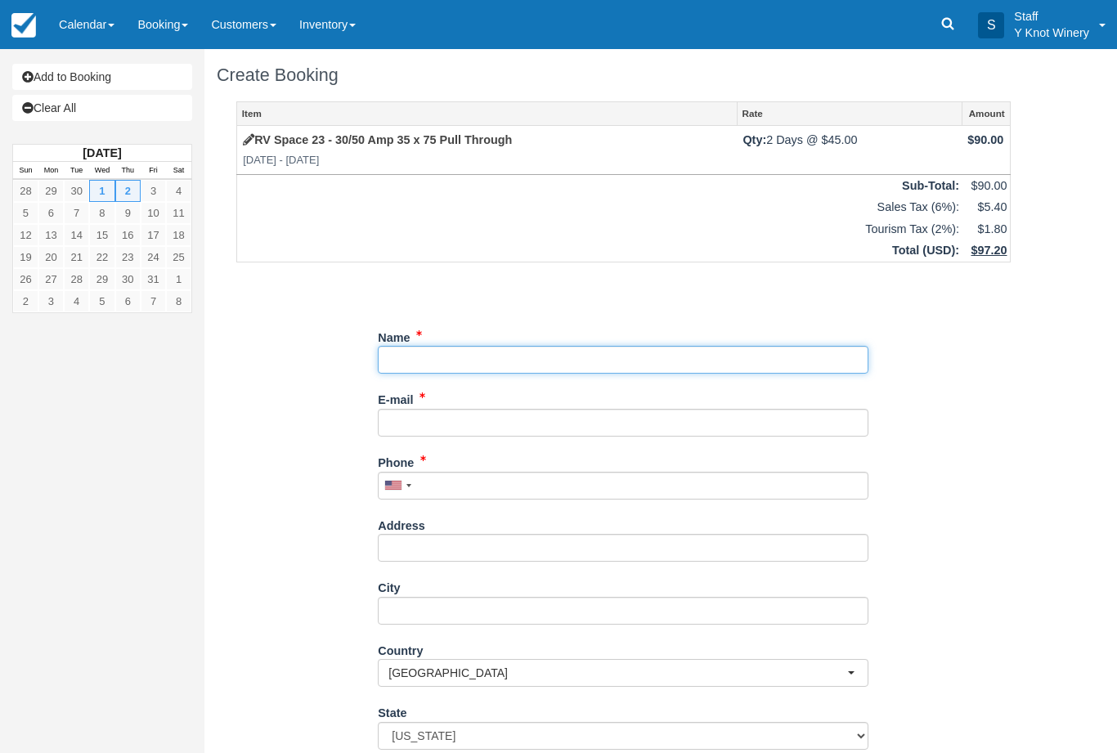
click at [438, 355] on input "Name" at bounding box center [623, 360] width 491 height 28
type input "[PERSON_NAME]"
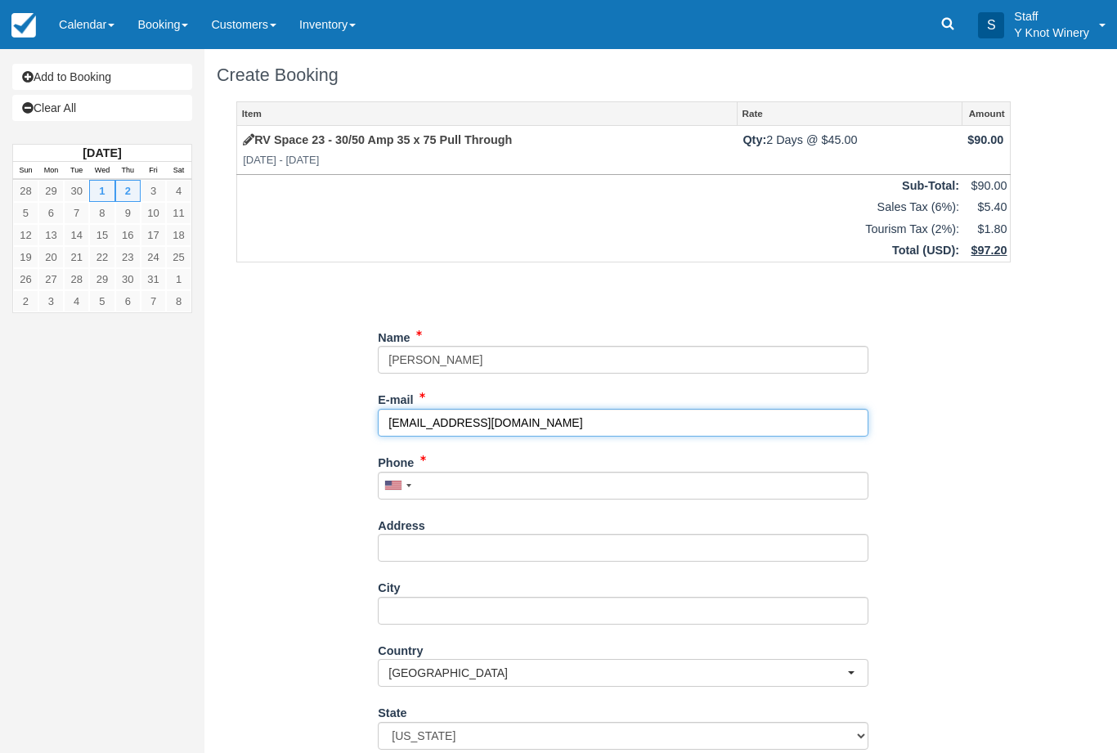
type input "[EMAIL_ADDRESS][DOMAIN_NAME]"
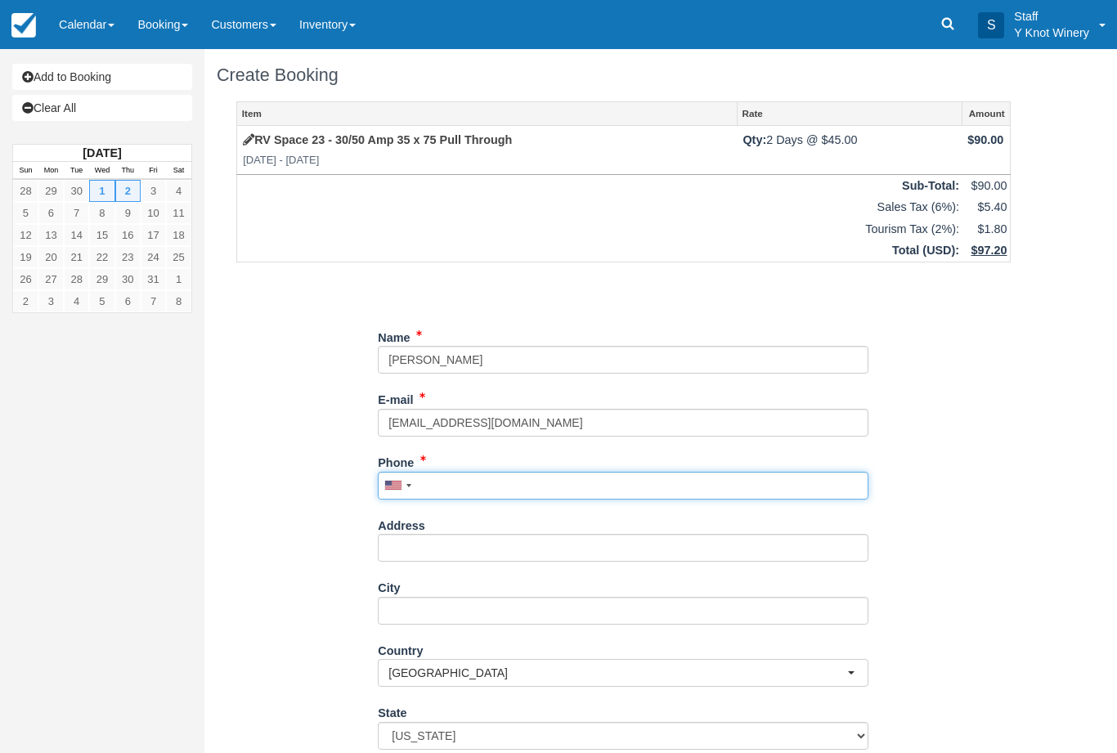
click at [453, 495] on input "Phone" at bounding box center [623, 486] width 491 height 28
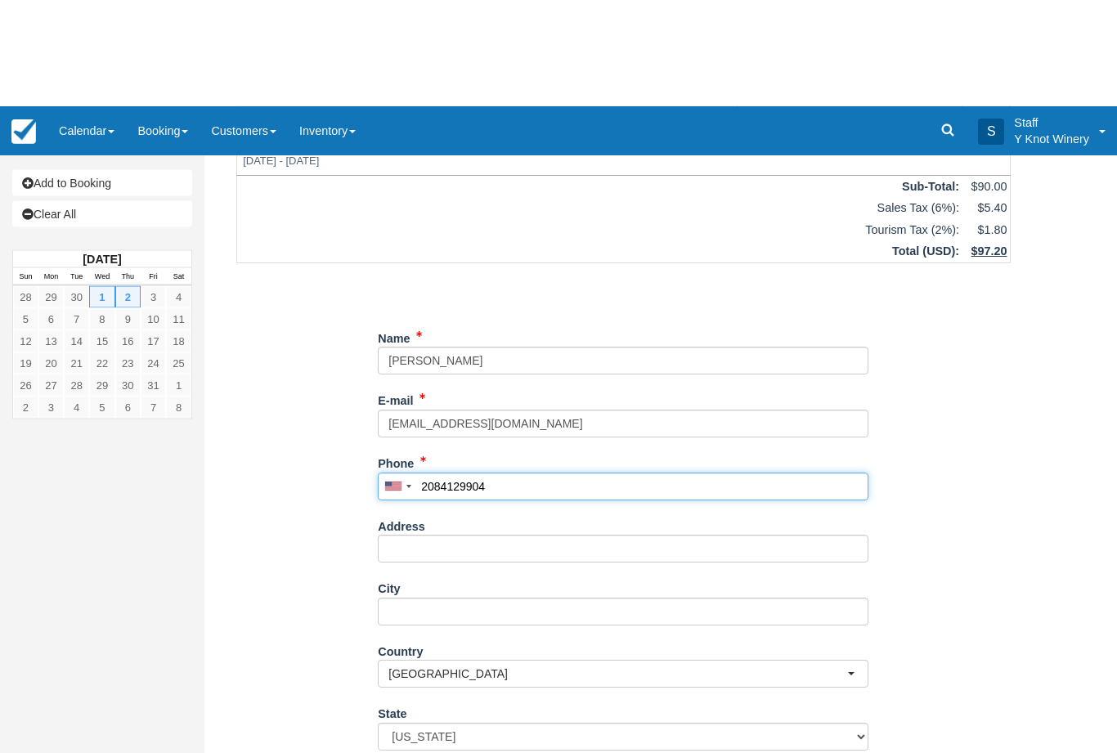
scroll to position [117, 0]
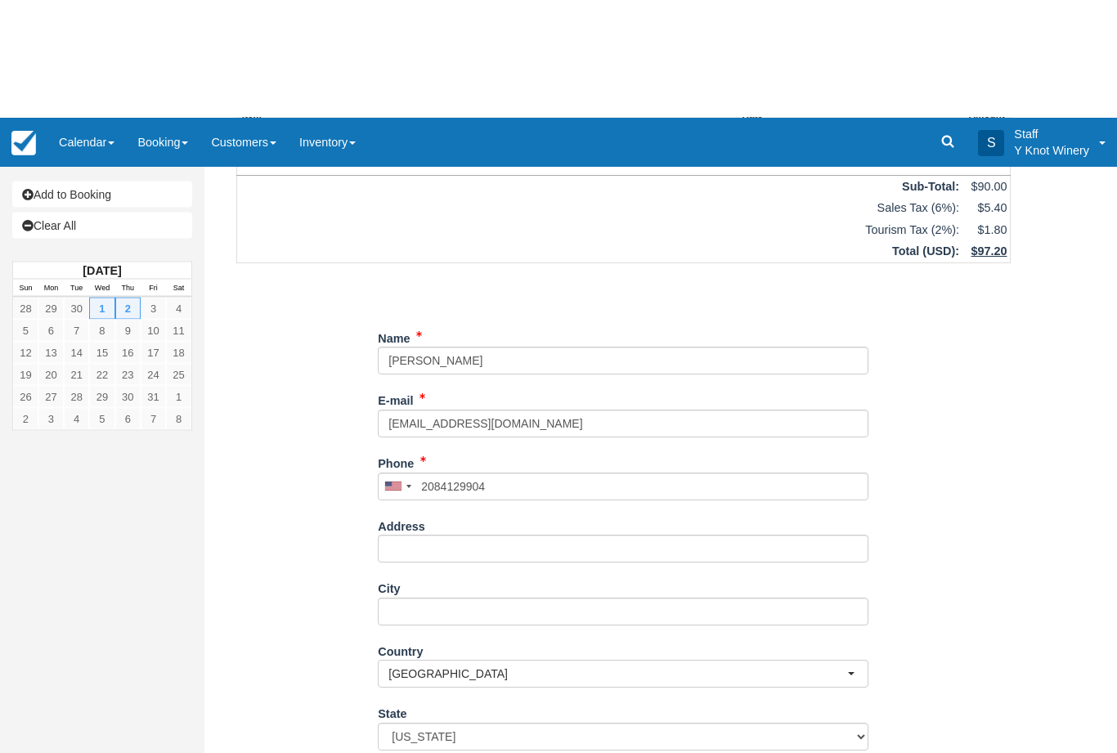
type input "+12084129904"
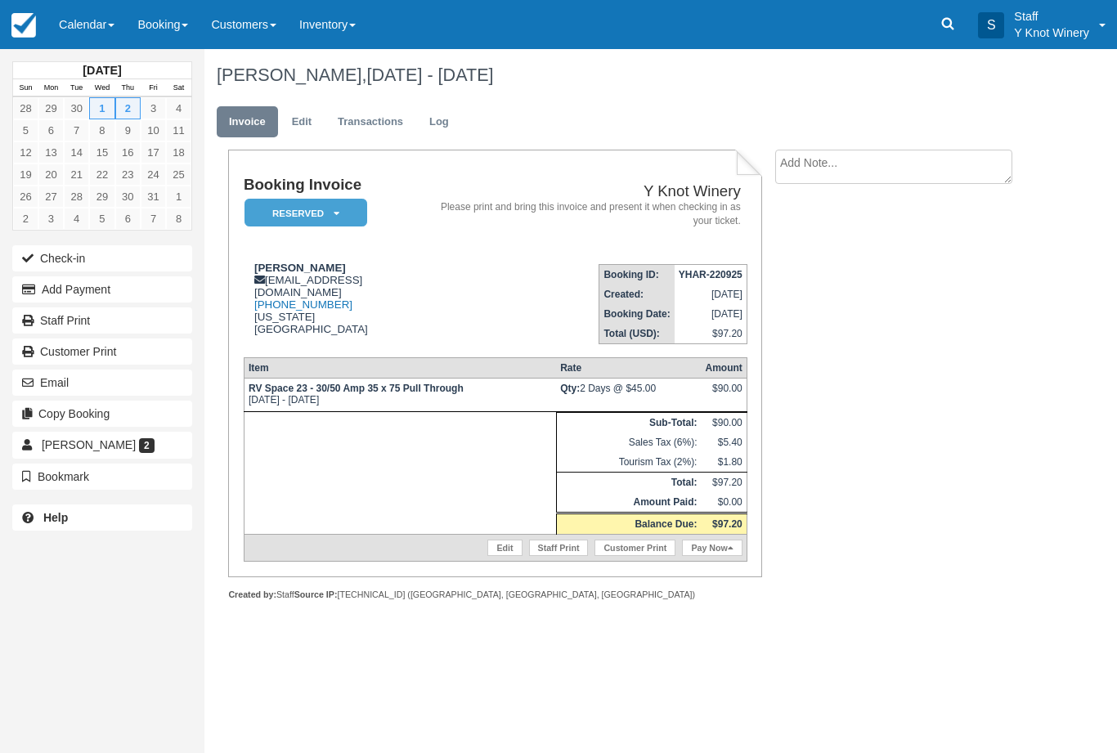
click at [502, 556] on link "Edit" at bounding box center [504, 548] width 34 height 16
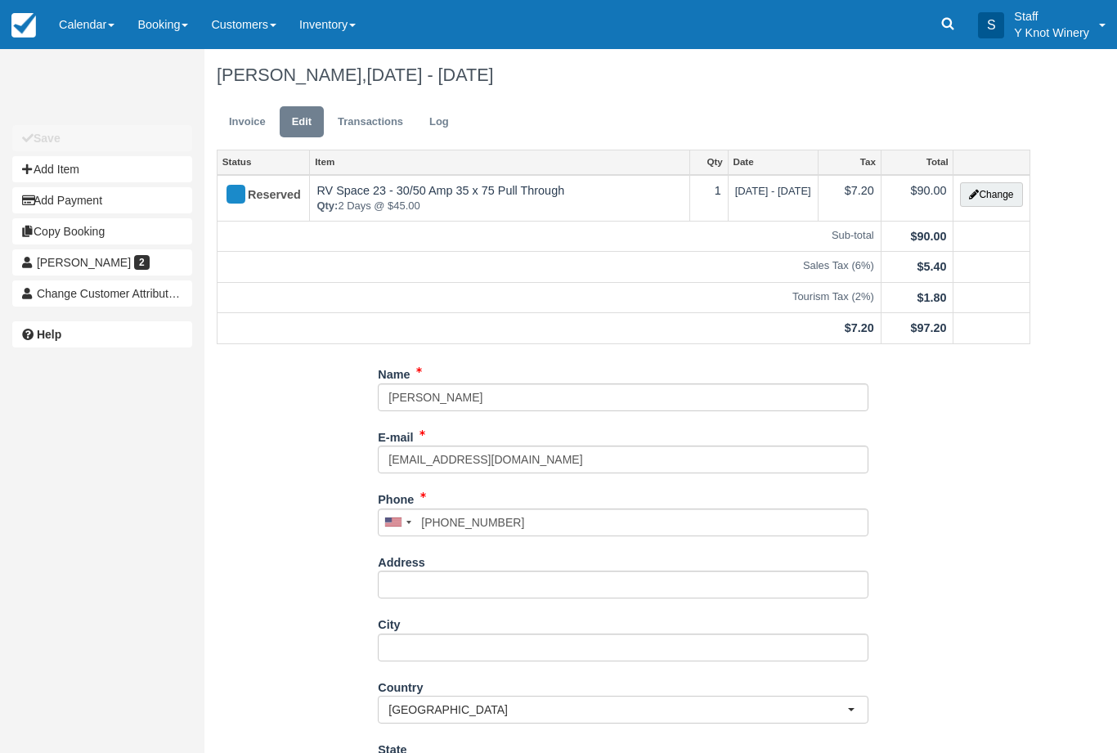
click at [994, 195] on button "Change" at bounding box center [991, 194] width 62 height 25
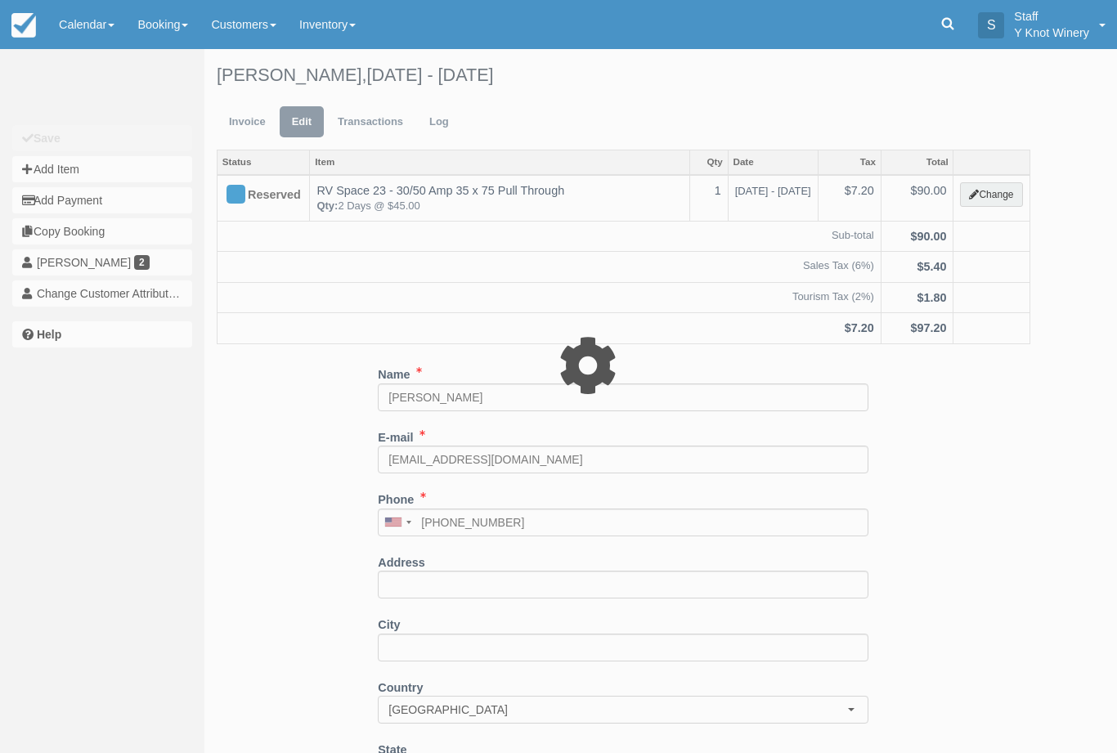
type input "90.00"
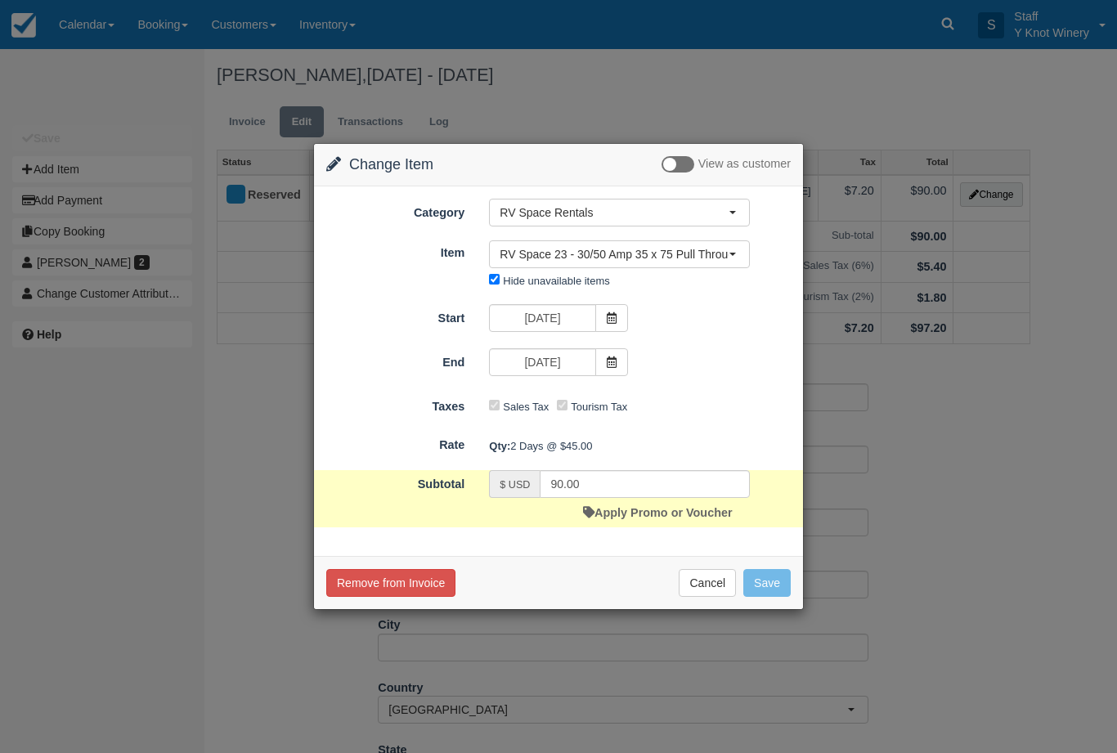
click at [712, 247] on span "RV Space 23 - 30/50 Amp 35 x 75 Pull Through" at bounding box center [614, 254] width 229 height 16
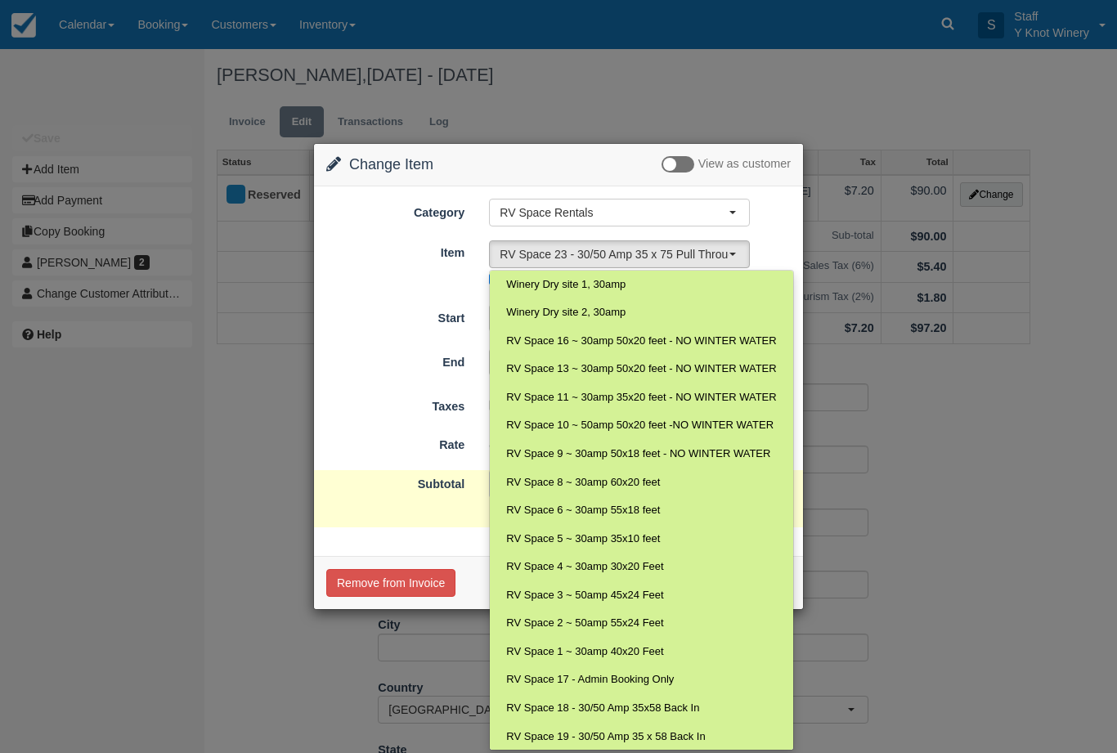
scroll to position [303, 0]
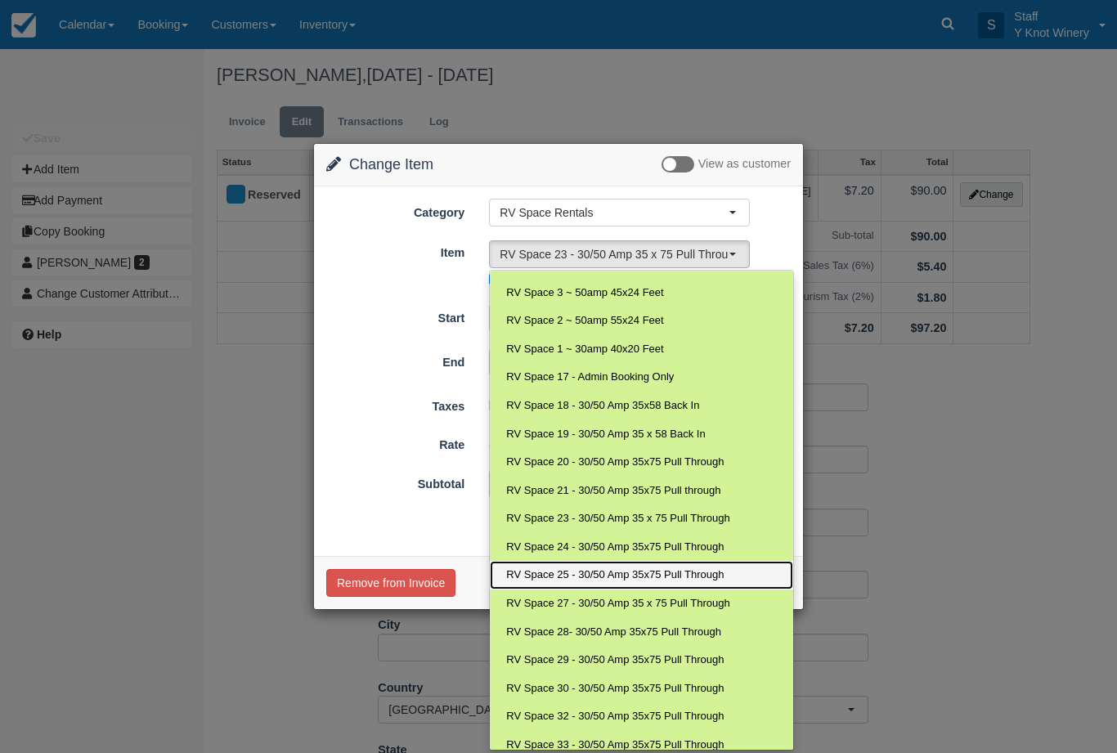
click at [642, 567] on span "RV Space 25 - 30/50 Amp 35x75 Pull Through" at bounding box center [615, 575] width 218 height 16
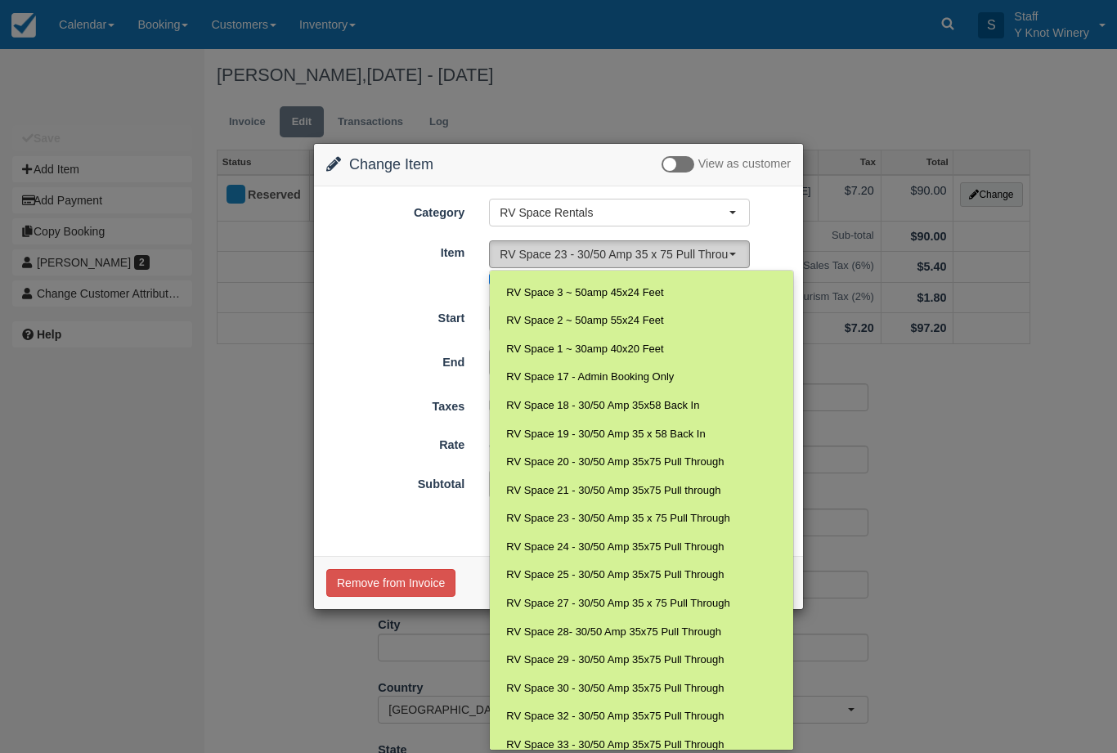
select select "77"
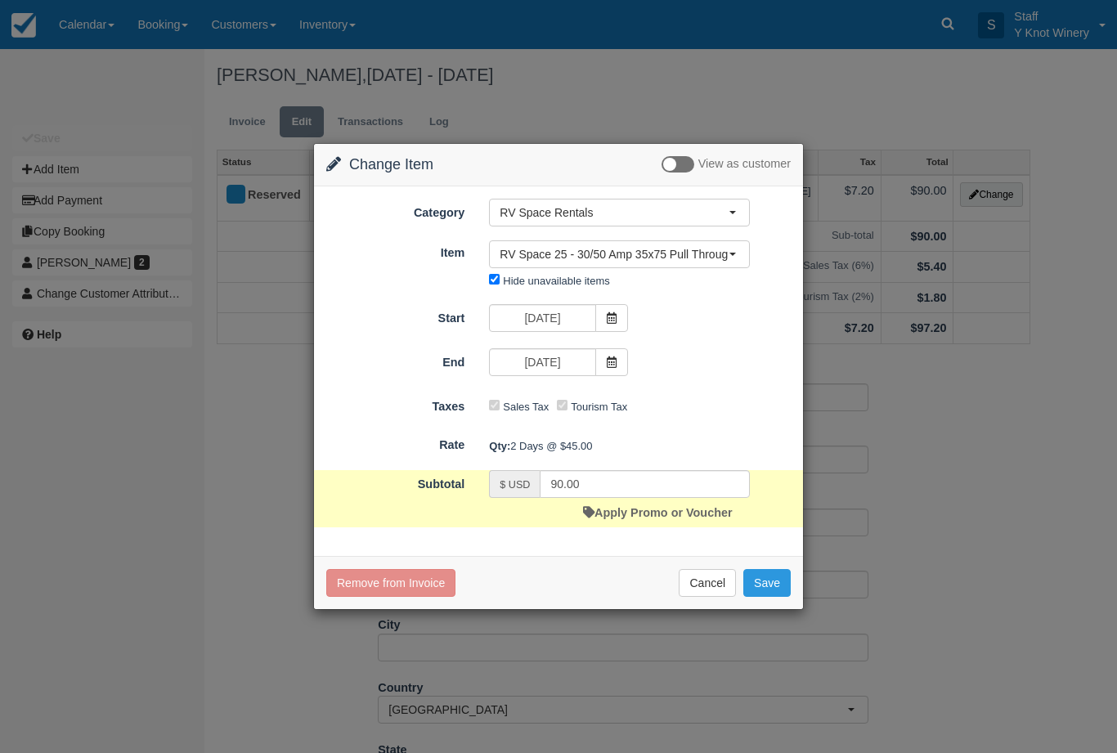
click at [764, 589] on button "Save" at bounding box center [766, 583] width 47 height 28
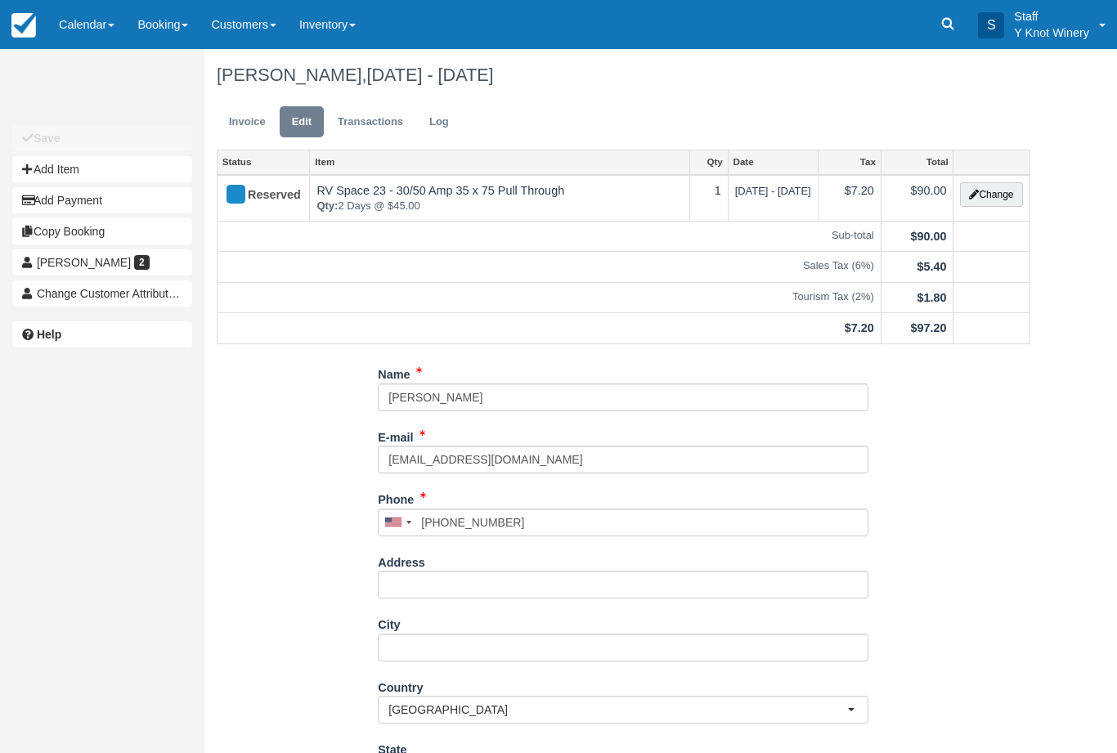
click at [253, 111] on link "Invoice" at bounding box center [247, 122] width 61 height 32
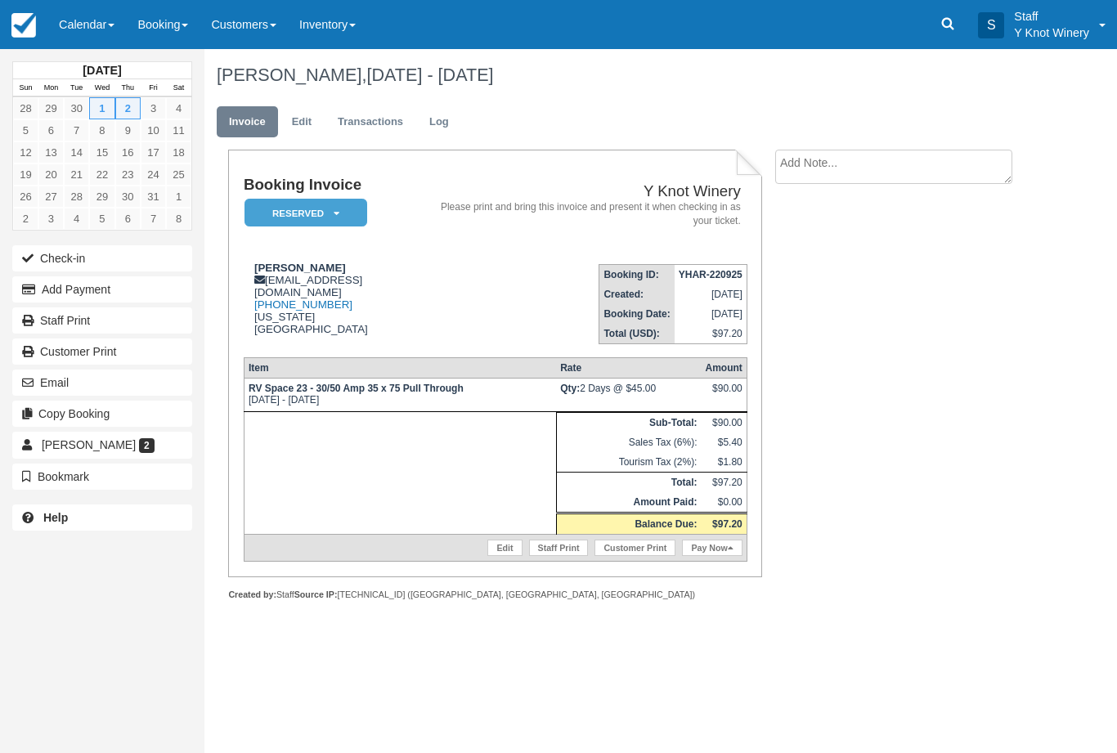
click at [500, 555] on link "Edit" at bounding box center [504, 548] width 34 height 16
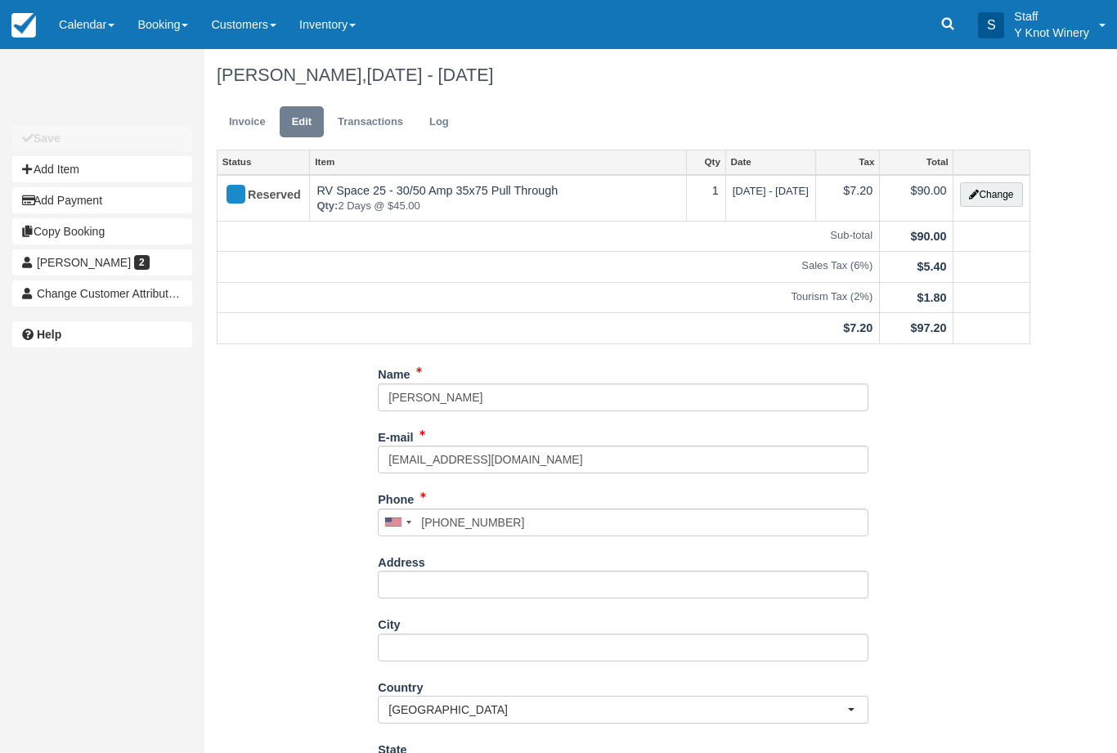
click at [986, 196] on button "Change" at bounding box center [991, 194] width 62 height 25
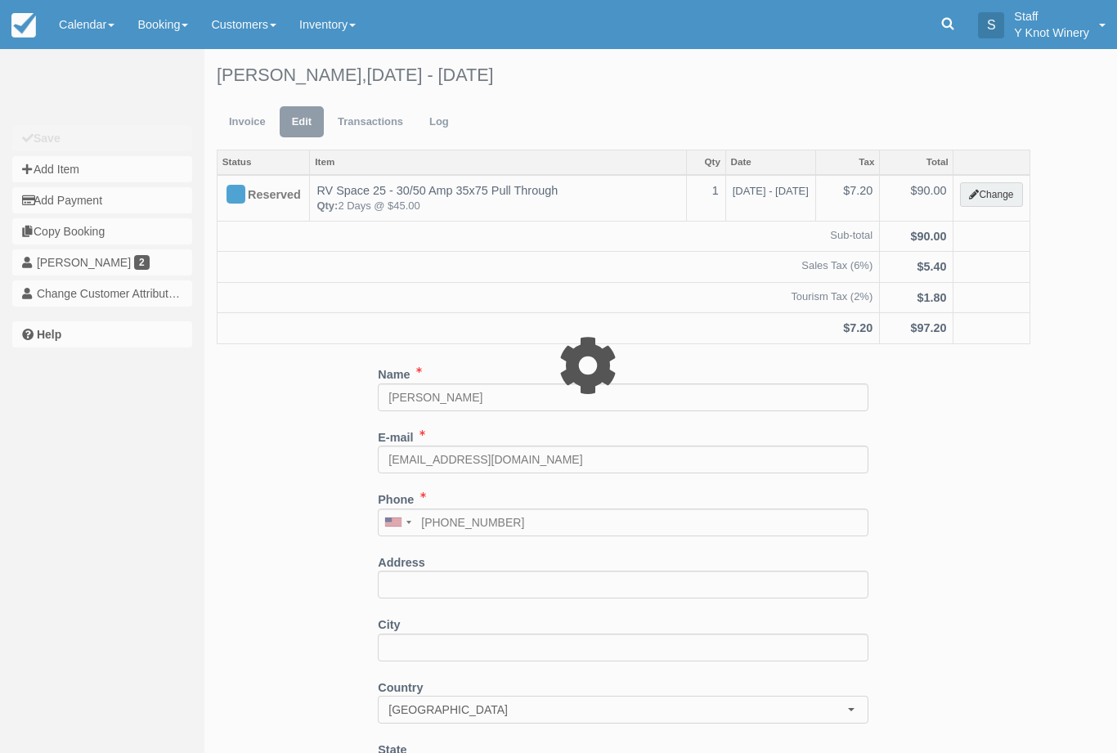
type input "90.00"
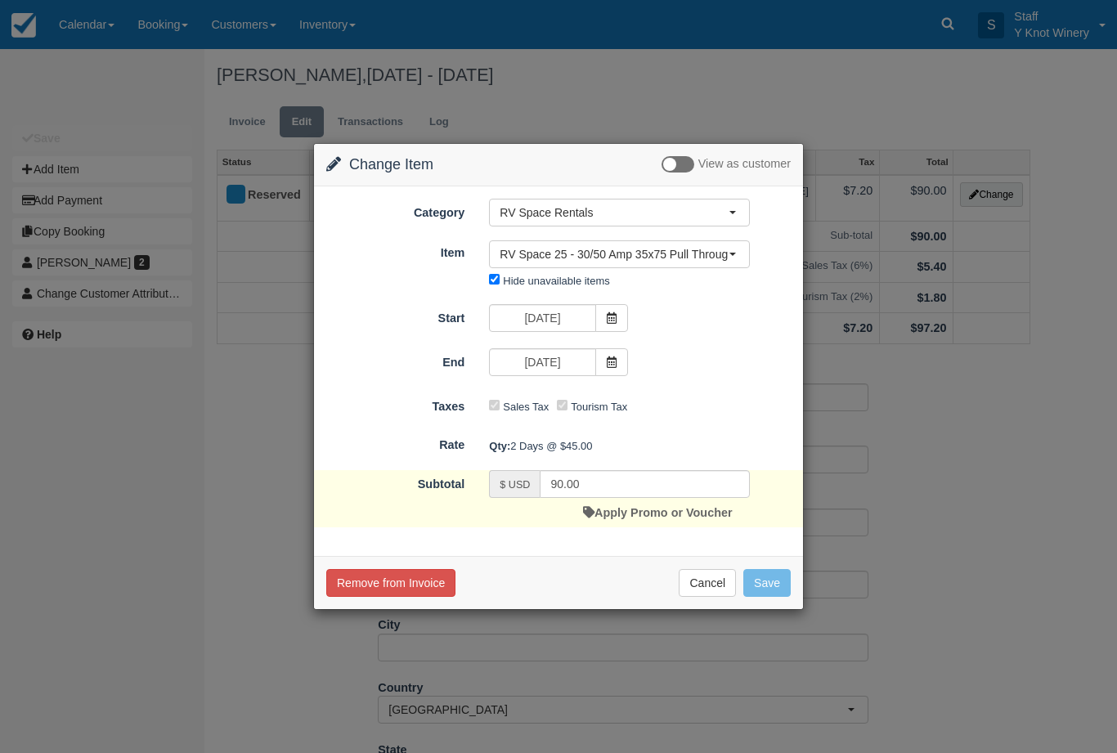
click at [710, 576] on button "Cancel" at bounding box center [707, 583] width 57 height 28
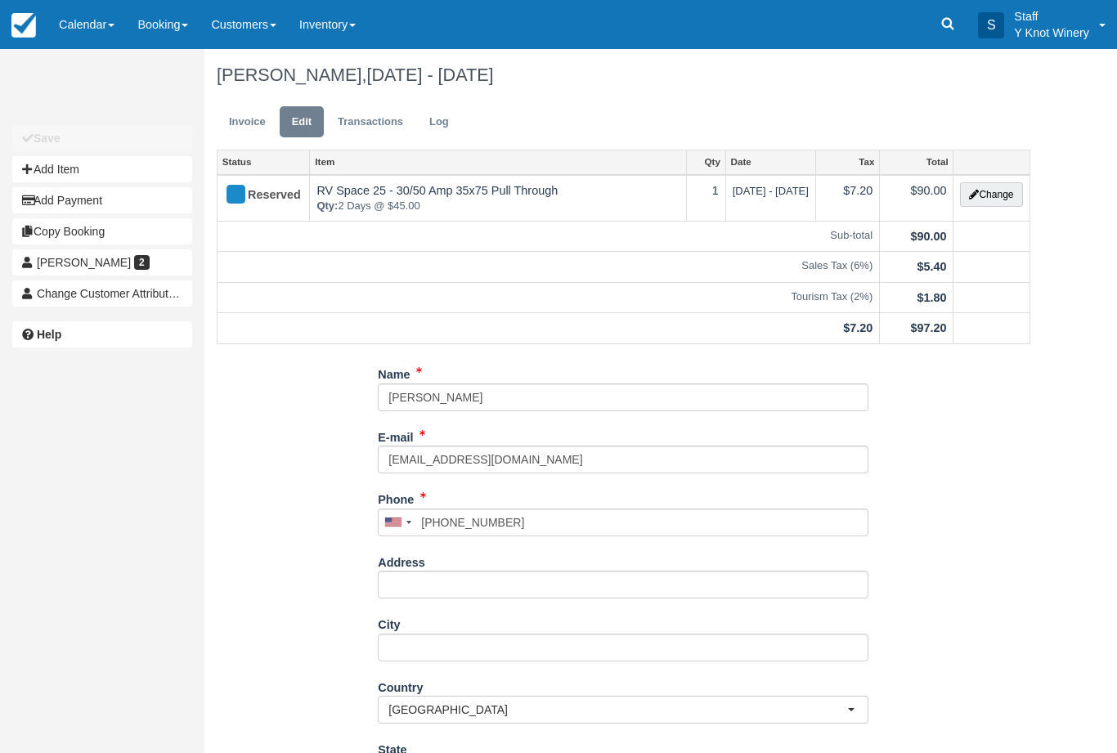
click at [262, 119] on link "Invoice" at bounding box center [247, 122] width 61 height 32
